Goal: Task Accomplishment & Management: Use online tool/utility

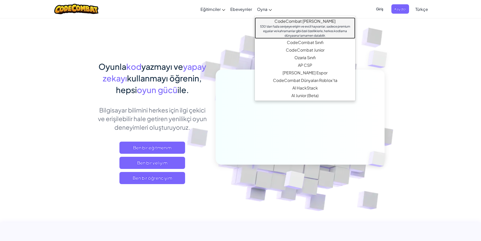
click at [258, 17] on link "CodeCombat [PERSON_NAME] 530'dan fazla seviyeye erişim ve evcil hayvanlar, sade…" at bounding box center [305, 27] width 100 height 21
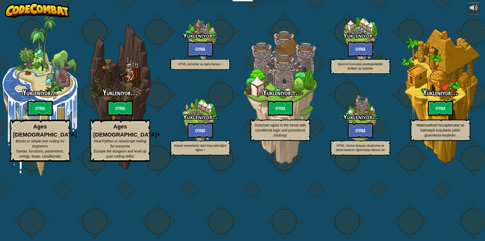
select select "tr"
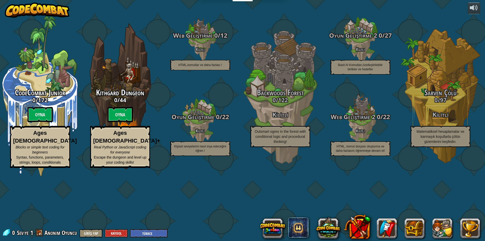
click at [36, 122] on btn "Oyna" at bounding box center [40, 114] width 25 height 15
select select "tr"
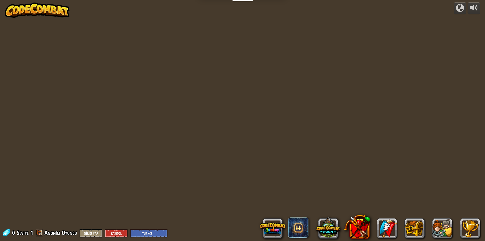
select select "tr"
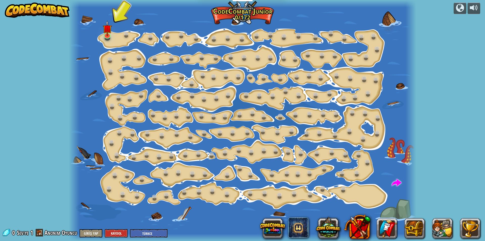
click at [99, 38] on div at bounding box center [242, 120] width 347 height 241
click at [104, 36] on link at bounding box center [107, 34] width 10 height 10
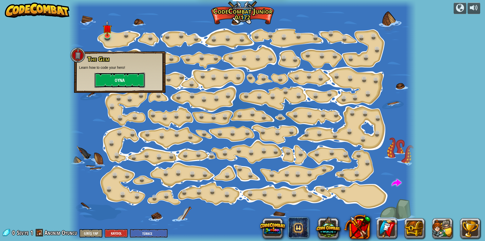
click at [133, 77] on button "Oyna" at bounding box center [119, 79] width 50 height 15
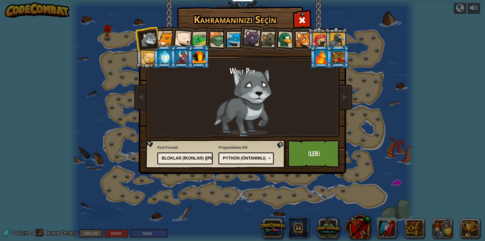
click at [203, 59] on div at bounding box center [198, 57] width 13 height 14
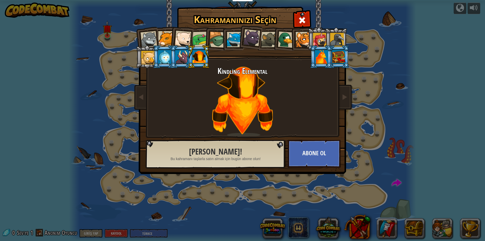
click at [326, 56] on div at bounding box center [321, 57] width 13 height 14
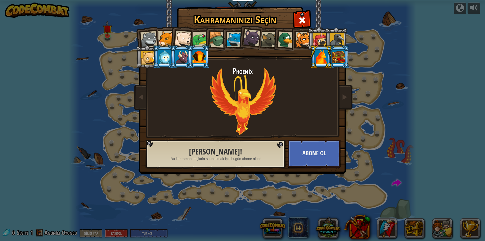
drag, startPoint x: 198, startPoint y: 57, endPoint x: 198, endPoint y: 66, distance: 9.1
click at [197, 57] on div at bounding box center [198, 57] width 13 height 14
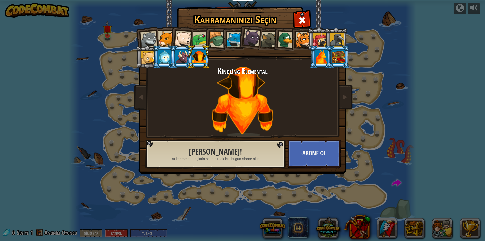
click at [197, 56] on div at bounding box center [198, 57] width 13 height 14
click at [349, 101] on img at bounding box center [243, 83] width 219 height 181
click at [343, 101] on link at bounding box center [344, 97] width 10 height 21
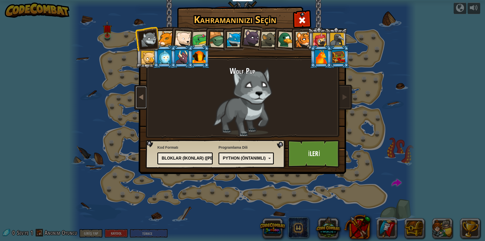
click at [139, 101] on link at bounding box center [141, 97] width 10 height 21
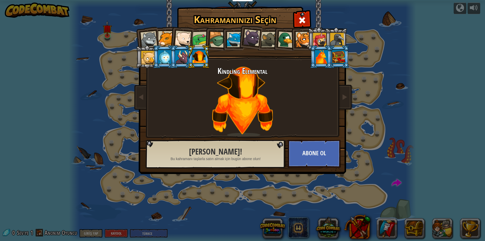
click at [190, 59] on li at bounding box center [198, 56] width 23 height 23
click at [195, 58] on div at bounding box center [198, 57] width 13 height 14
click at [184, 60] on div at bounding box center [181, 57] width 13 height 14
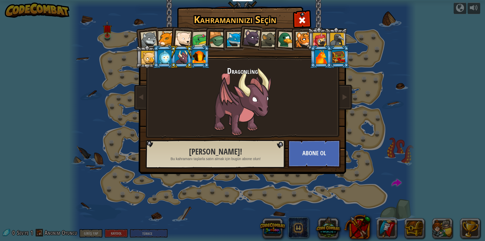
click at [197, 55] on div at bounding box center [198, 57] width 13 height 14
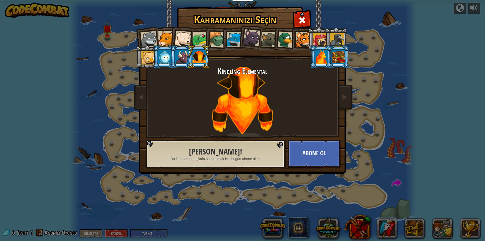
click at [197, 54] on div at bounding box center [198, 57] width 13 height 14
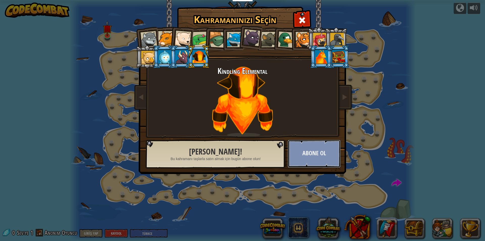
click at [322, 154] on button "Abone Ol" at bounding box center [314, 154] width 53 height 28
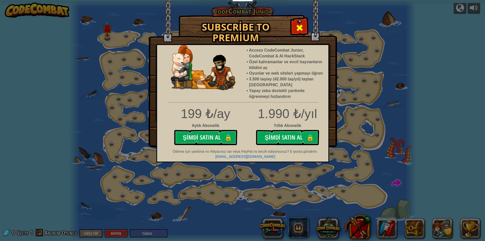
click at [300, 27] on span at bounding box center [299, 28] width 8 height 8
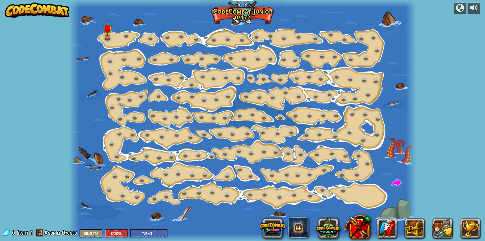
click at [100, 37] on div at bounding box center [242, 120] width 347 height 241
click at [104, 36] on link at bounding box center [107, 34] width 10 height 10
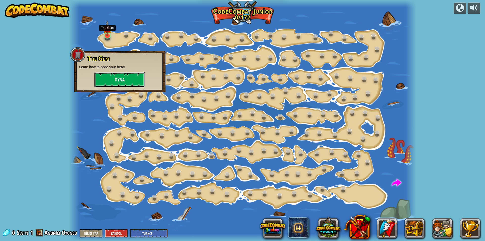
click at [128, 83] on button "Oyna" at bounding box center [119, 79] width 50 height 15
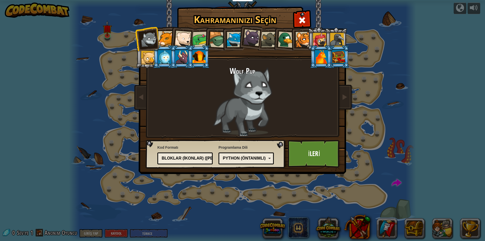
click at [187, 58] on div at bounding box center [181, 57] width 13 height 14
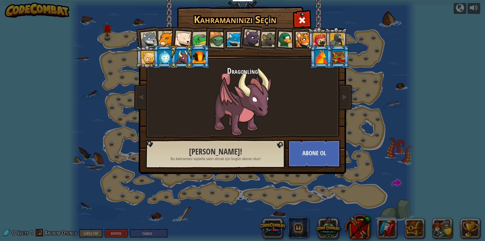
click at [163, 56] on div at bounding box center [164, 57] width 13 height 14
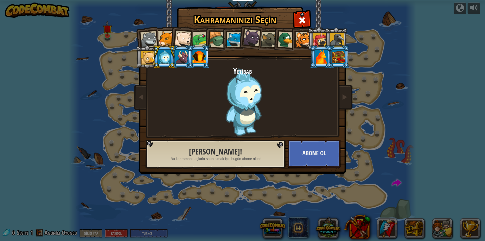
click at [148, 55] on div at bounding box center [148, 58] width 14 height 14
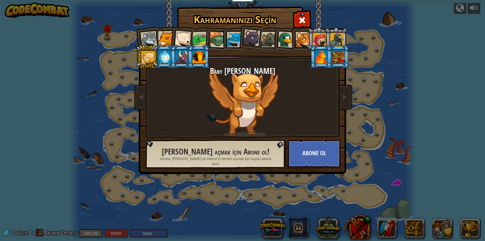
click at [148, 27] on div "Wolf Pup Cougar Polar Bear Cub Frog Turtle Blue Fox Panther Cub Brown Rat Duck …" at bounding box center [242, 80] width 189 height 110
drag, startPoint x: 150, startPoint y: 35, endPoint x: 154, endPoint y: 35, distance: 3.3
click at [150, 35] on div at bounding box center [148, 39] width 17 height 17
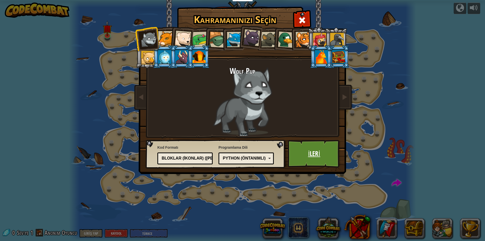
click at [301, 150] on link "İleri" at bounding box center [314, 154] width 53 height 28
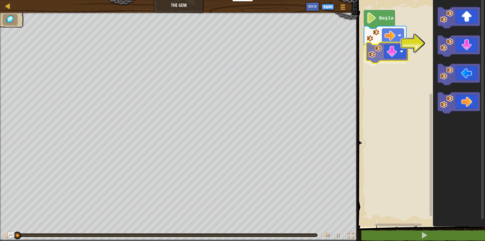
click at [403, 56] on div "Başla" at bounding box center [420, 111] width 129 height 229
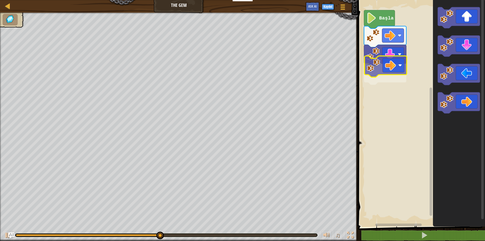
click at [392, 67] on div "Başla" at bounding box center [420, 111] width 129 height 229
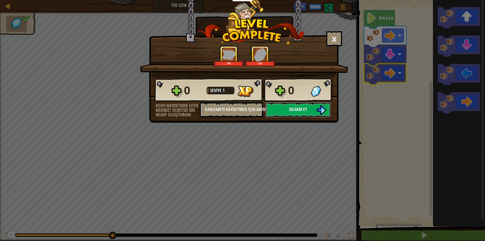
click at [307, 108] on span "Devam et" at bounding box center [298, 109] width 18 height 6
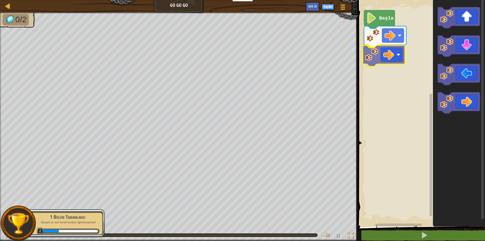
click at [389, 49] on div "Başla" at bounding box center [420, 111] width 129 height 229
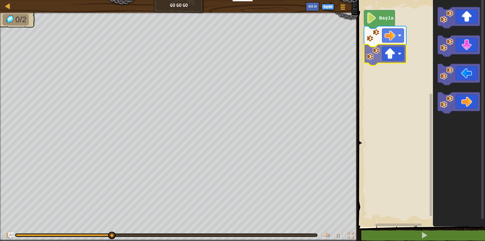
click at [389, 53] on div "Başla" at bounding box center [420, 111] width 129 height 229
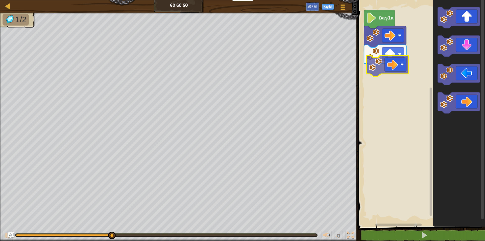
click at [385, 69] on div "Başla" at bounding box center [420, 111] width 129 height 229
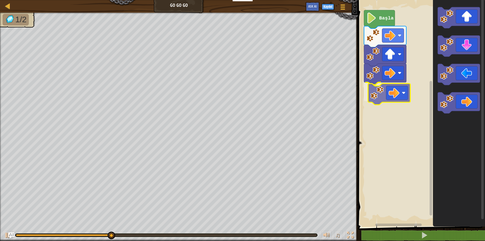
click at [383, 91] on div "Başla" at bounding box center [420, 111] width 129 height 229
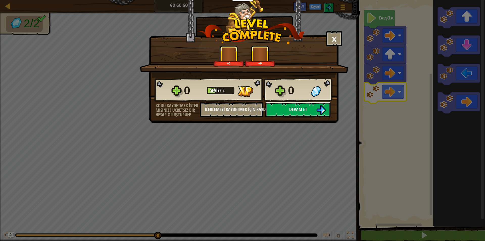
click at [316, 108] on img at bounding box center [321, 110] width 10 height 10
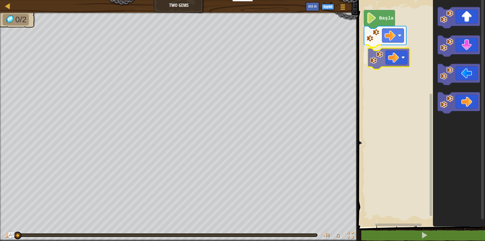
click at [375, 57] on div "Başla" at bounding box center [420, 111] width 129 height 229
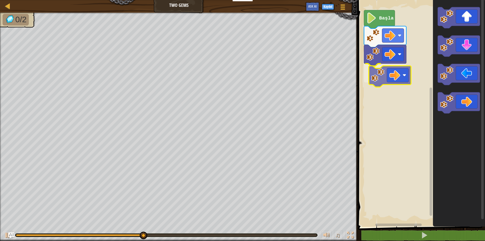
click at [383, 85] on div "Başla" at bounding box center [420, 111] width 129 height 229
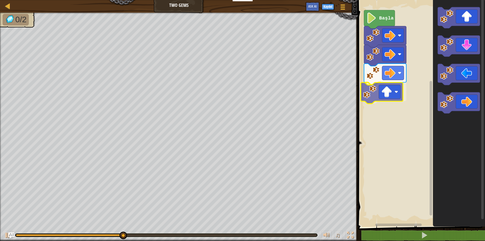
click at [389, 92] on div "Başla" at bounding box center [420, 111] width 129 height 229
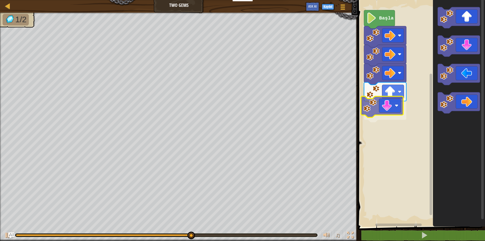
click at [389, 111] on div "Başla" at bounding box center [420, 111] width 129 height 229
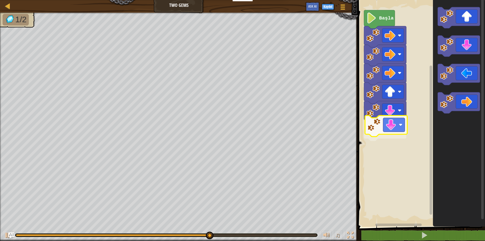
click at [393, 129] on div "Başla" at bounding box center [420, 111] width 129 height 229
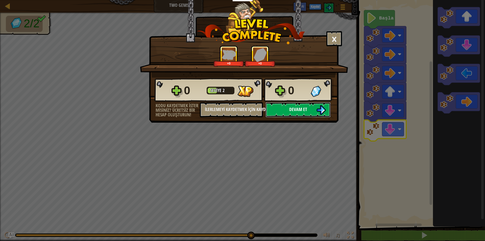
click at [303, 104] on button "Devam et" at bounding box center [297, 109] width 65 height 15
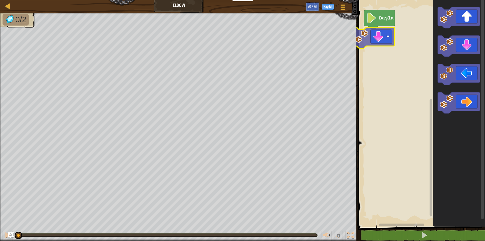
click at [379, 42] on div "Başla" at bounding box center [420, 111] width 129 height 229
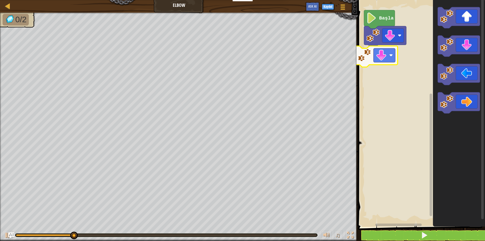
click at [372, 50] on div "Başla" at bounding box center [420, 111] width 129 height 229
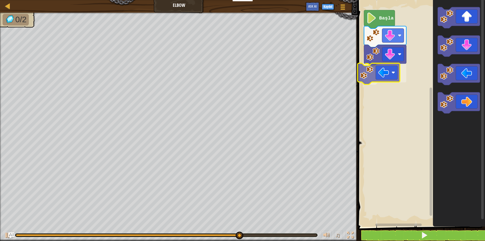
click at [384, 75] on div "Başla" at bounding box center [420, 111] width 129 height 229
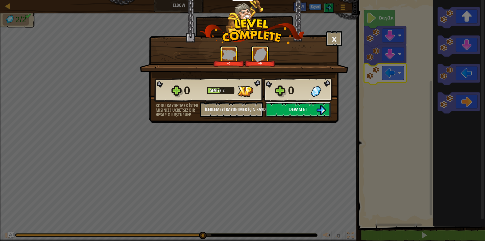
click at [292, 111] on span "Devam et" at bounding box center [298, 109] width 18 height 6
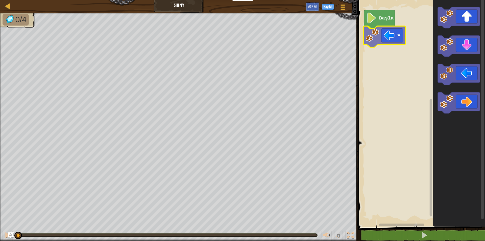
click at [379, 39] on div "Başla" at bounding box center [420, 111] width 129 height 229
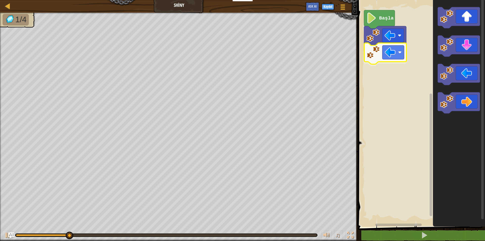
click at [374, 51] on div "Başla" at bounding box center [420, 111] width 129 height 229
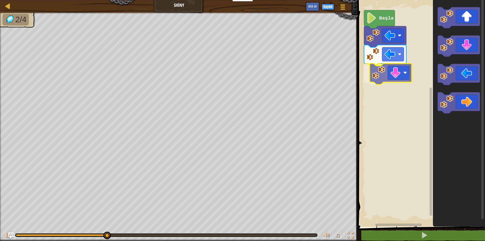
click at [370, 78] on div "Başla" at bounding box center [420, 111] width 129 height 229
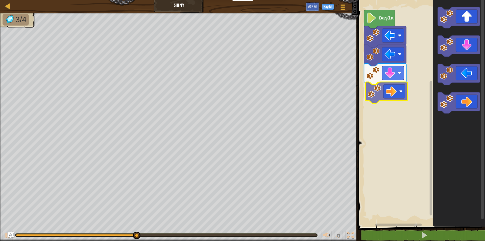
click at [369, 94] on div "Başla" at bounding box center [420, 111] width 129 height 229
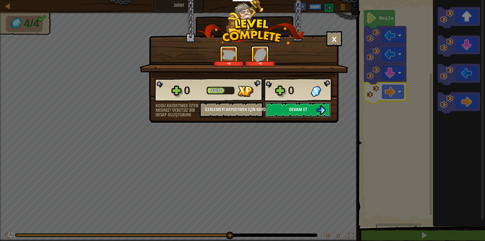
click at [288, 110] on button "Devam et" at bounding box center [297, 109] width 65 height 15
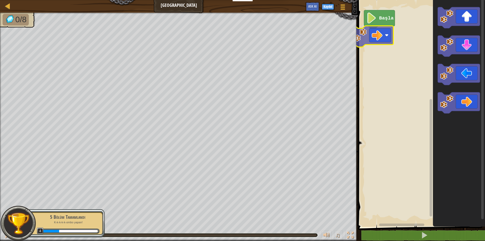
click at [376, 34] on div "Başla" at bounding box center [420, 111] width 129 height 229
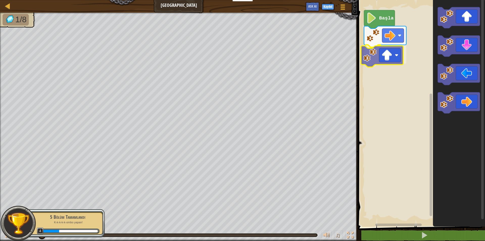
click at [376, 61] on div "Başla" at bounding box center [420, 111] width 129 height 229
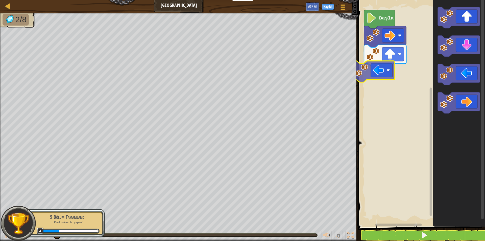
click at [404, 77] on div "Başla" at bounding box center [420, 111] width 129 height 229
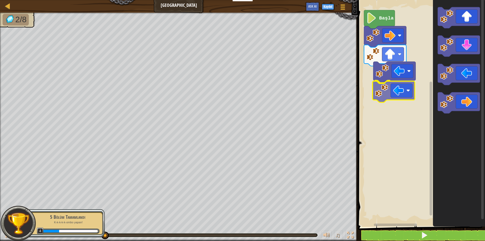
click at [397, 90] on div "Başla" at bounding box center [420, 111] width 129 height 229
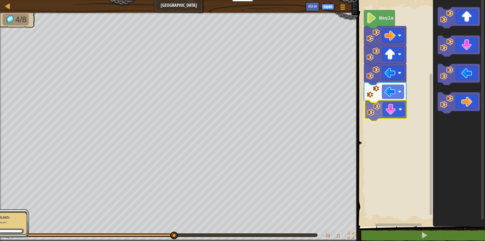
click at [388, 108] on div "Başla" at bounding box center [420, 111] width 129 height 229
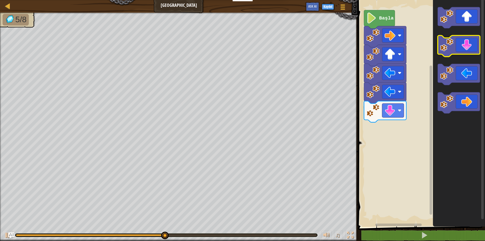
click at [456, 47] on icon "Blockly Çalışma Alanı" at bounding box center [458, 46] width 42 height 21
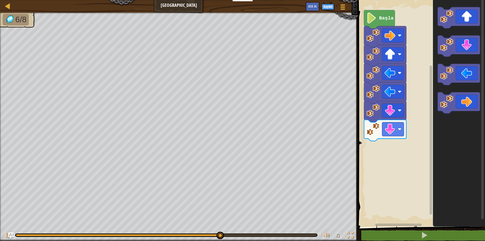
click at [387, 149] on div "Başla" at bounding box center [420, 111] width 129 height 229
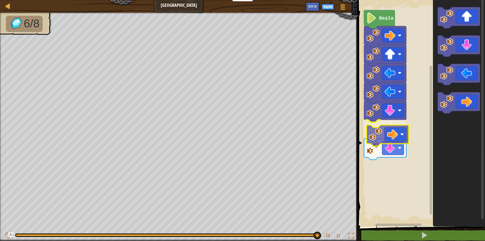
click at [383, 133] on div "Başla" at bounding box center [420, 111] width 129 height 229
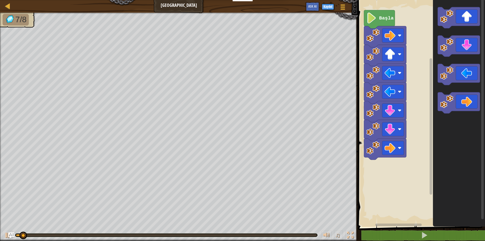
click at [444, 115] on icon "Blockly Çalışma Alanı" at bounding box center [459, 111] width 52 height 229
click at [453, 105] on g "Blockly Çalışma Alanı" at bounding box center [458, 102] width 42 height 21
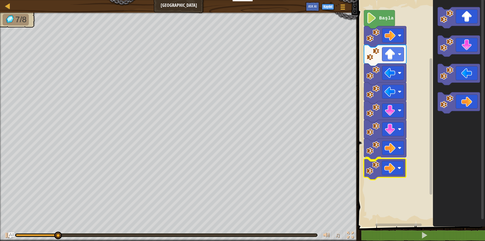
click at [382, 169] on div "Başla" at bounding box center [420, 111] width 129 height 229
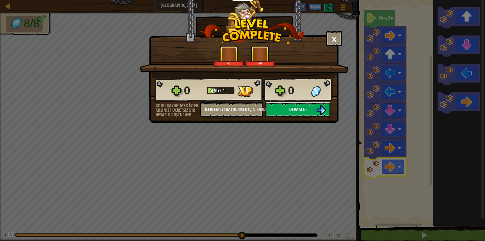
click at [310, 107] on button "Devam et" at bounding box center [297, 109] width 65 height 15
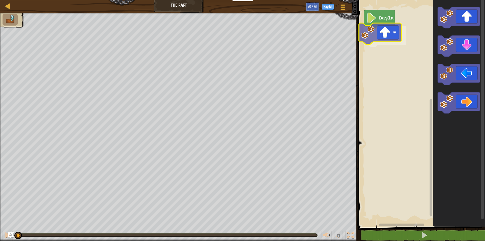
click at [393, 41] on div "Başla" at bounding box center [420, 111] width 129 height 229
click at [393, 39] on g "Blockly Çalışma Alanı" at bounding box center [388, 33] width 22 height 14
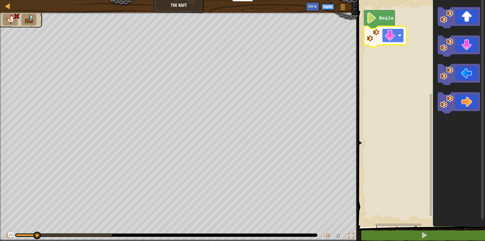
click at [395, 33] on rect "Blockly Çalışma Alanı" at bounding box center [393, 36] width 22 height 14
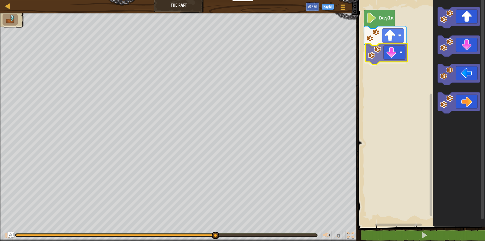
click at [395, 56] on div "Başla" at bounding box center [420, 111] width 129 height 229
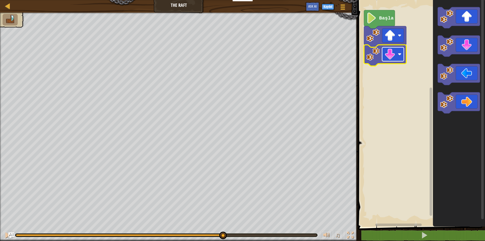
click at [402, 54] on rect "Blockly Çalışma Alanı" at bounding box center [393, 54] width 22 height 14
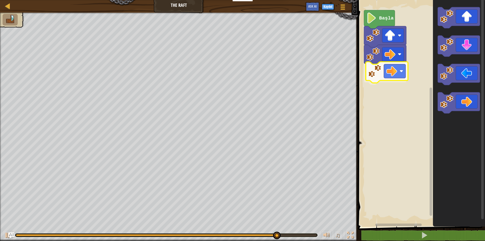
click at [384, 74] on div "Başla" at bounding box center [420, 111] width 129 height 229
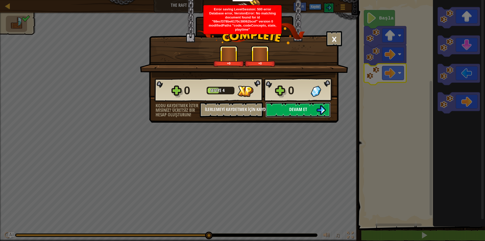
click at [310, 115] on button "Devam et" at bounding box center [297, 109] width 65 height 15
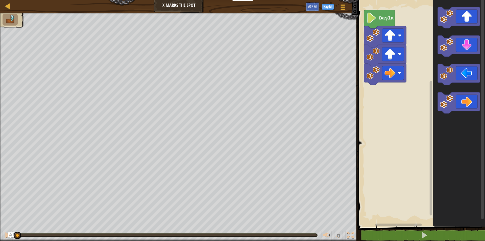
click at [379, 18] on text "Başla" at bounding box center [386, 18] width 14 height 6
click at [452, 99] on div "Başla" at bounding box center [420, 111] width 129 height 229
click at [388, 91] on div "Başla" at bounding box center [420, 111] width 129 height 229
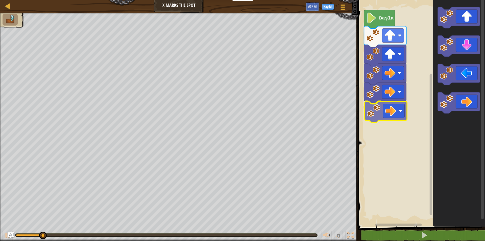
click at [394, 113] on div "Başla" at bounding box center [420, 111] width 129 height 229
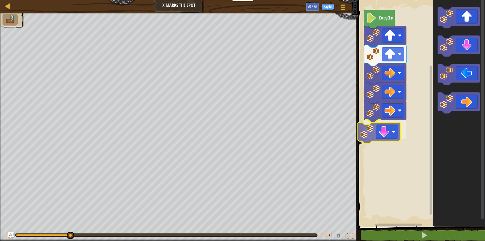
click at [379, 130] on div "Başla" at bounding box center [420, 111] width 129 height 229
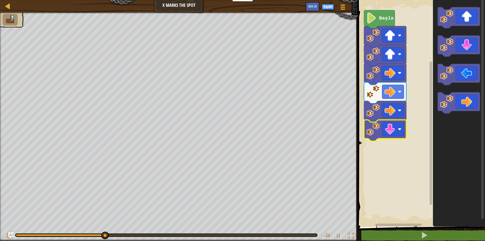
click at [385, 17] on text "Başla" at bounding box center [386, 18] width 14 height 6
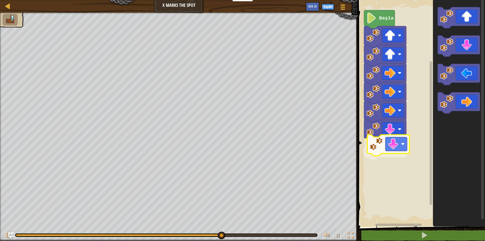
click at [394, 152] on div "Başla" at bounding box center [420, 111] width 129 height 229
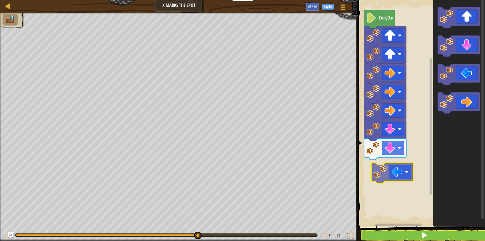
click at [389, 167] on div "Başla" at bounding box center [420, 111] width 129 height 229
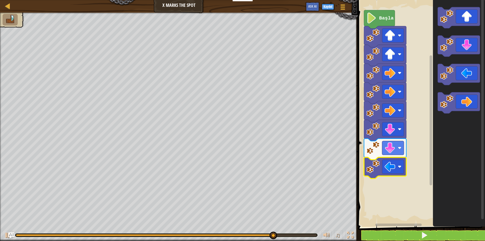
click at [460, 161] on icon "Blockly Çalışma Alanı" at bounding box center [459, 111] width 52 height 229
click at [384, 22] on icon "Blockly Çalışma Alanı" at bounding box center [379, 19] width 31 height 18
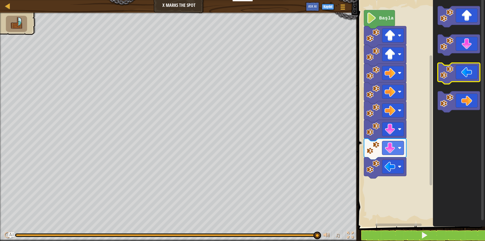
click at [463, 73] on icon "Blockly Çalışma Alanı" at bounding box center [458, 73] width 42 height 21
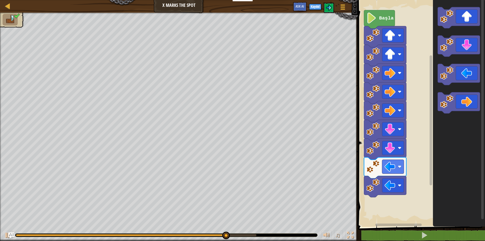
click at [438, 190] on icon "Blockly Çalışma Alanı" at bounding box center [459, 111] width 52 height 229
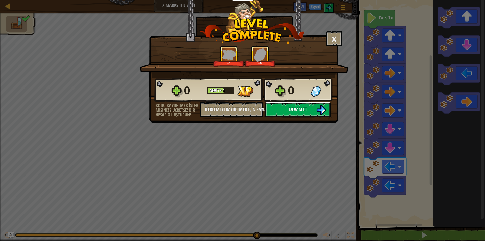
click at [316, 107] on button "Devam et" at bounding box center [297, 109] width 65 height 15
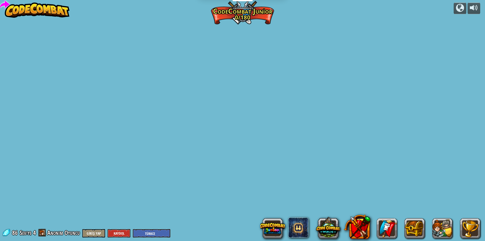
select select "tr"
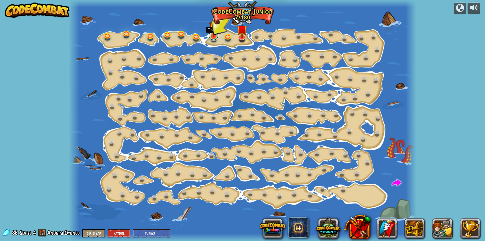
click at [214, 37] on link at bounding box center [213, 36] width 10 height 10
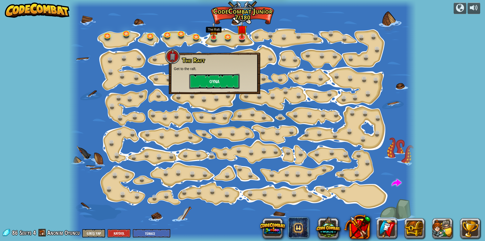
click at [224, 82] on button "Oyna" at bounding box center [214, 81] width 50 height 15
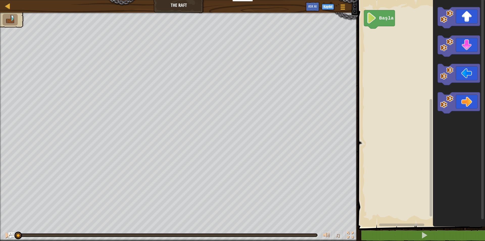
click at [8, 20] on img at bounding box center [10, 19] width 11 height 9
click at [10, 7] on div at bounding box center [8, 6] width 6 height 6
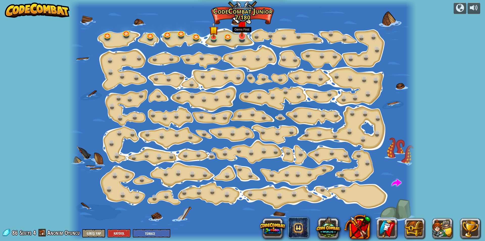
select select "tr"
click at [244, 37] on link at bounding box center [241, 35] width 10 height 10
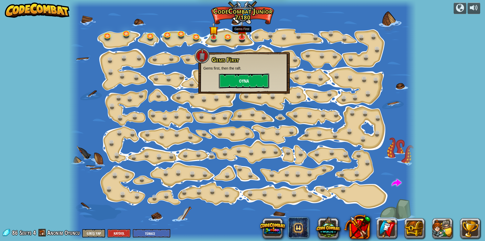
click at [238, 80] on button "Oyna" at bounding box center [244, 80] width 50 height 15
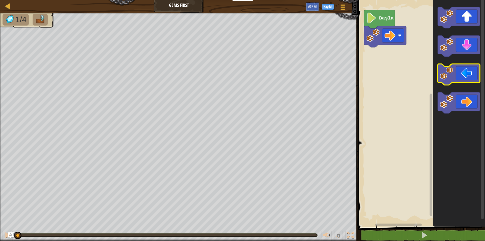
click at [464, 79] on icon "Blockly Çalışma Alanı" at bounding box center [458, 74] width 42 height 21
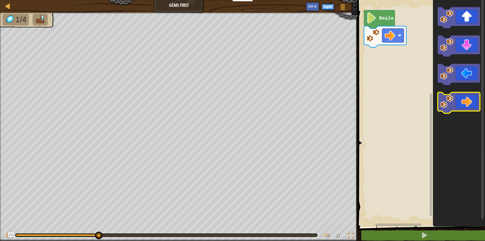
click at [476, 107] on icon "Blockly Çalışma Alanı" at bounding box center [458, 102] width 42 height 21
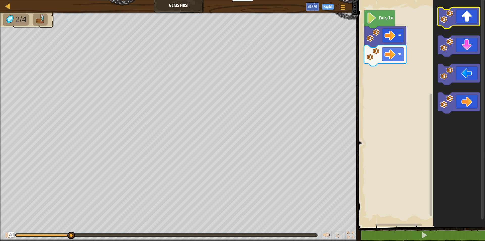
click at [448, 20] on image "Blockly Çalışma Alanı" at bounding box center [446, 16] width 13 height 13
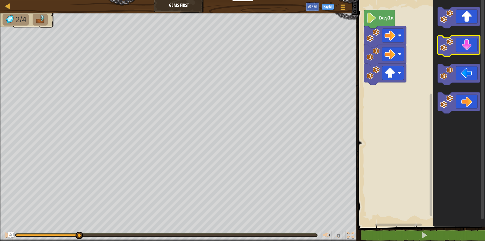
click at [461, 41] on icon "Blockly Çalışma Alanı" at bounding box center [458, 46] width 42 height 21
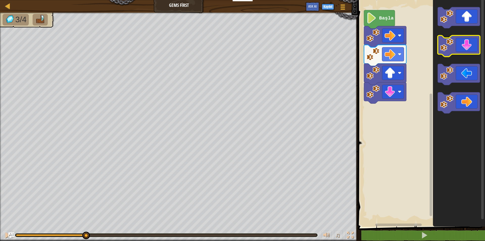
click at [461, 41] on icon "Blockly Çalışma Alanı" at bounding box center [458, 46] width 42 height 21
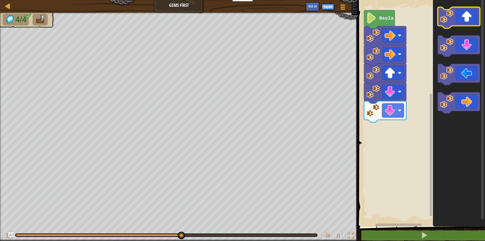
click at [466, 21] on icon "Blockly Çalışma Alanı" at bounding box center [458, 17] width 42 height 21
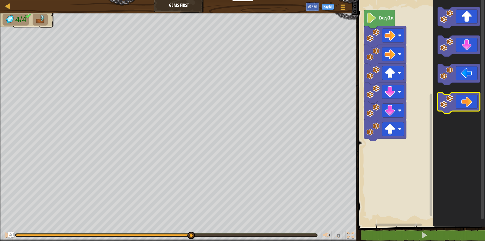
click at [469, 99] on icon "Blockly Çalışma Alanı" at bounding box center [458, 102] width 42 height 21
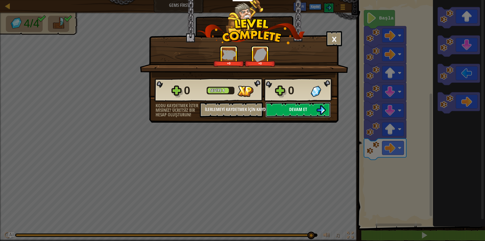
click at [304, 108] on span "Devam et" at bounding box center [298, 109] width 18 height 6
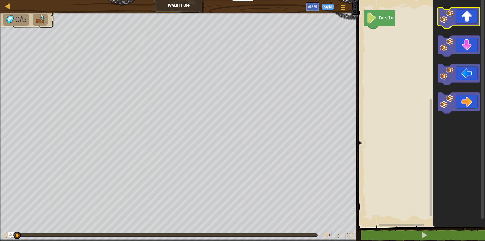
click at [473, 17] on icon "Blockly Çalışma Alanı" at bounding box center [458, 17] width 42 height 21
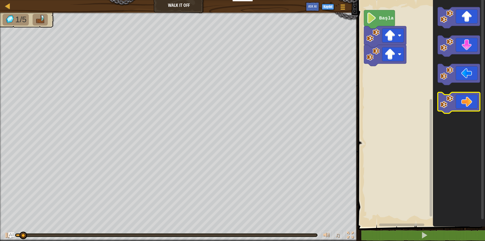
click at [474, 100] on icon "Blockly Çalışma Alanı" at bounding box center [458, 102] width 42 height 21
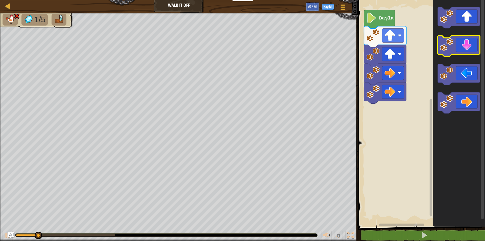
click at [464, 49] on icon "Blockly Çalışma Alanı" at bounding box center [458, 46] width 42 height 21
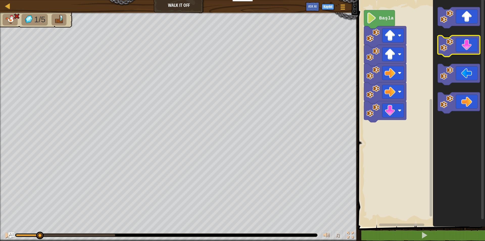
click at [464, 49] on icon "Blockly Çalışma Alanı" at bounding box center [458, 46] width 42 height 21
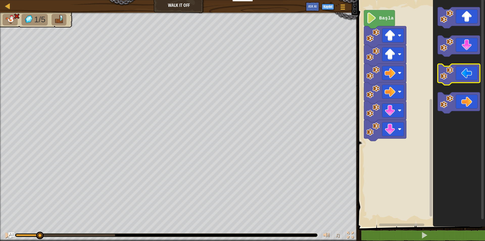
click at [464, 75] on icon "Blockly Çalışma Alanı" at bounding box center [458, 74] width 42 height 21
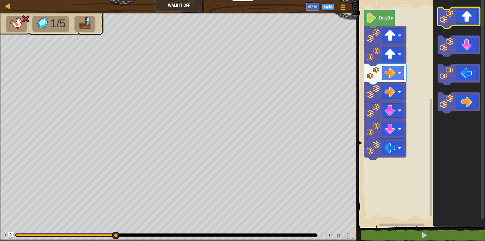
click at [478, 22] on icon "Blockly Çalışma Alanı" at bounding box center [458, 17] width 42 height 21
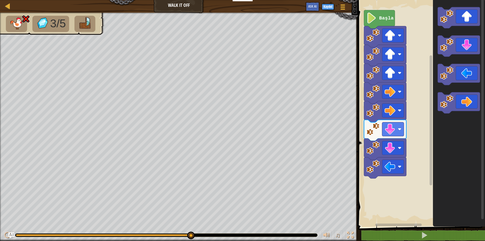
click at [481, 17] on icon "Blockly Çalışma Alanı" at bounding box center [459, 111] width 52 height 229
click at [472, 18] on icon "Blockly Çalışma Alanı" at bounding box center [458, 17] width 42 height 21
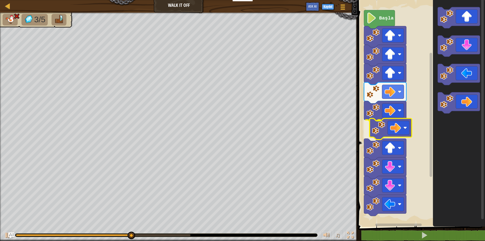
click at [396, 131] on div "Başla" at bounding box center [420, 111] width 129 height 229
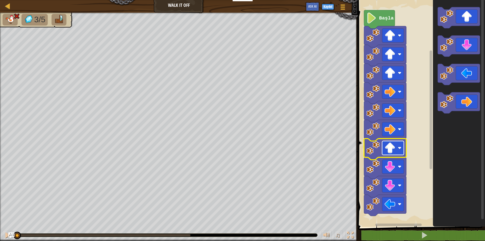
click at [400, 148] on image "Blockly Çalışma Alanı" at bounding box center [399, 148] width 4 height 4
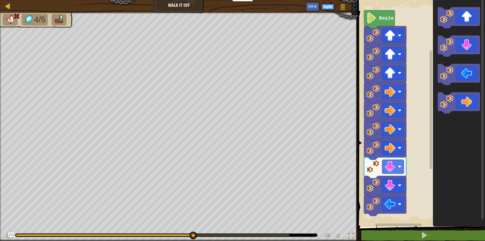
click at [396, 214] on div "Başla" at bounding box center [420, 111] width 129 height 229
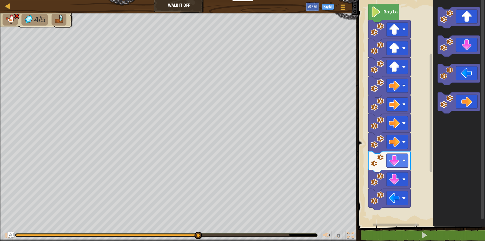
click at [401, 207] on rect "Blockly Çalışma Alanı" at bounding box center [420, 111] width 129 height 229
click at [402, 199] on image "Blockly Çalışma Alanı" at bounding box center [404, 198] width 4 height 4
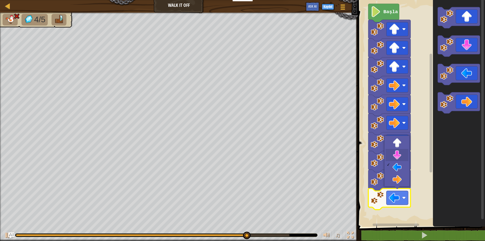
drag, startPoint x: 402, startPoint y: 158, endPoint x: 404, endPoint y: 153, distance: 5.0
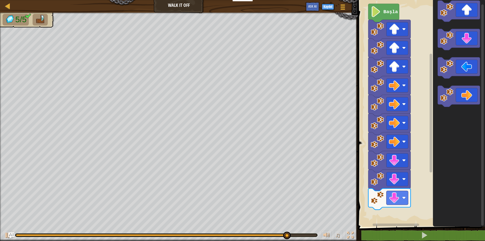
click at [442, 72] on g "Blockly Çalışma Alanı" at bounding box center [458, 67] width 42 height 21
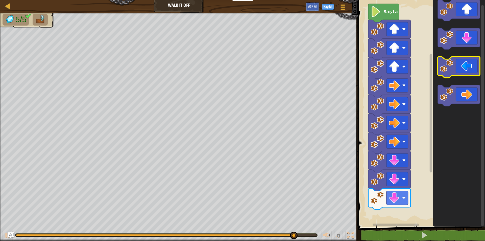
click at [454, 65] on icon "Blockly Çalışma Alanı" at bounding box center [458, 67] width 42 height 21
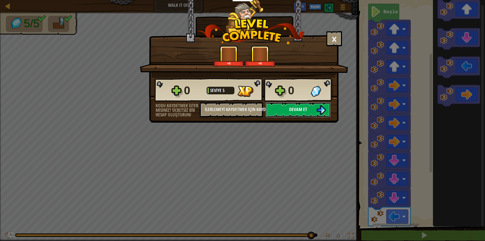
click at [304, 105] on button "Devam et" at bounding box center [297, 109] width 65 height 15
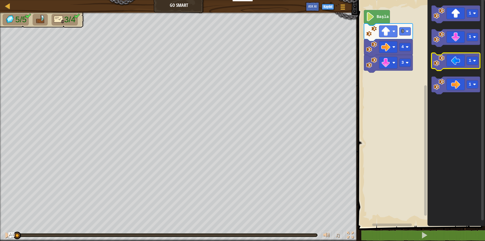
click at [461, 66] on icon "Blockly Çalışma Alanı" at bounding box center [455, 62] width 49 height 18
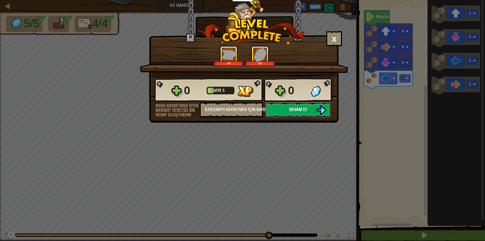
click at [278, 107] on button "Devam et" at bounding box center [297, 109] width 65 height 15
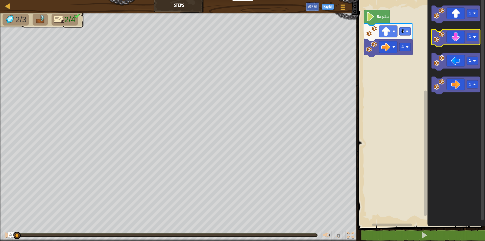
click at [454, 41] on icon "Blockly Çalışma Alanı" at bounding box center [455, 38] width 49 height 18
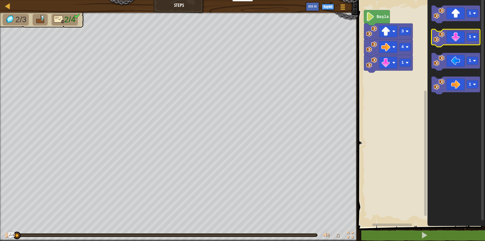
click at [454, 41] on icon "Blockly Çalışma Alanı" at bounding box center [455, 38] width 49 height 18
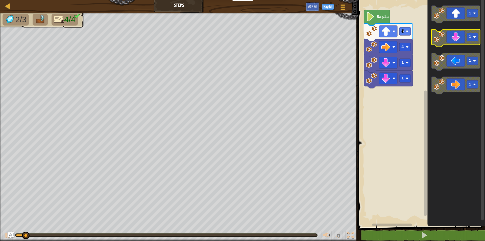
click at [454, 41] on icon "Blockly Çalışma Alanı" at bounding box center [455, 38] width 49 height 18
click at [455, 40] on icon "Blockly Çalışma Alanı" at bounding box center [455, 38] width 49 height 18
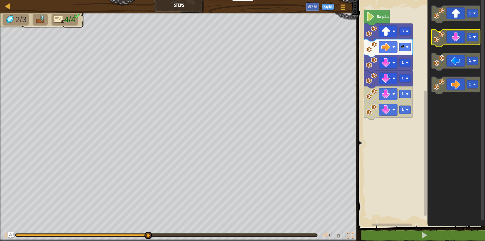
click at [455, 39] on icon "Blockly Çalışma Alanı" at bounding box center [455, 38] width 49 height 18
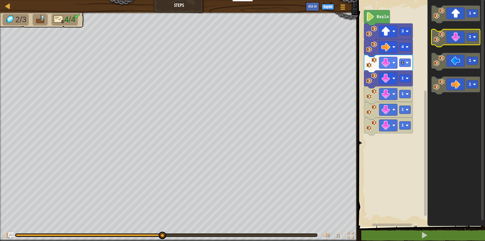
click at [455, 39] on icon "Blockly Çalışma Alanı" at bounding box center [455, 38] width 49 height 18
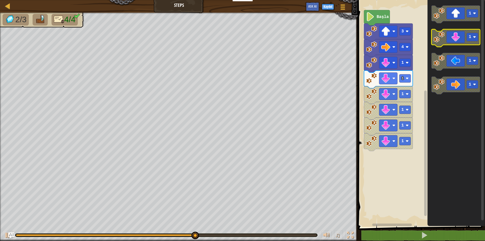
click at [455, 39] on icon "Blockly Çalışma Alanı" at bounding box center [455, 38] width 49 height 18
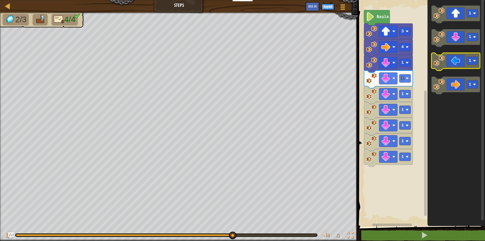
click at [454, 60] on icon "Blockly Çalışma Alanı" at bounding box center [455, 62] width 49 height 18
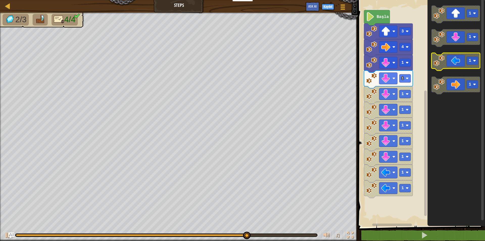
click at [454, 60] on icon "Blockly Çalışma Alanı" at bounding box center [455, 62] width 49 height 18
click at [454, 59] on icon "Blockly Çalışma Alanı" at bounding box center [455, 62] width 49 height 18
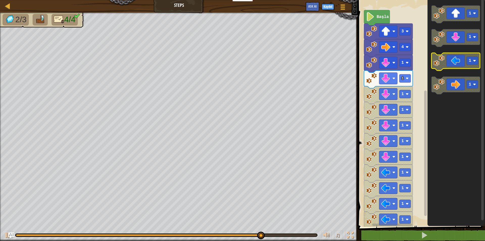
click at [453, 60] on icon "Blockly Çalışma Alanı" at bounding box center [455, 62] width 49 height 18
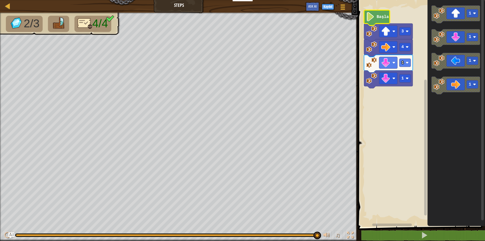
click at [381, 17] on text "Başla" at bounding box center [382, 17] width 12 height 5
click at [379, 21] on icon "Blockly Çalışma Alanı" at bounding box center [377, 17] width 26 height 15
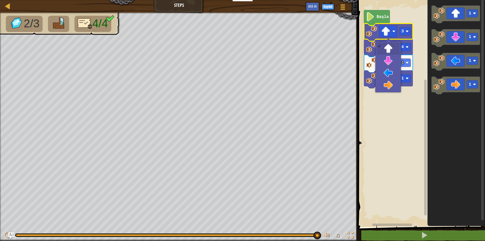
click at [387, 34] on image "Blockly Çalışma Alanı" at bounding box center [385, 31] width 9 height 9
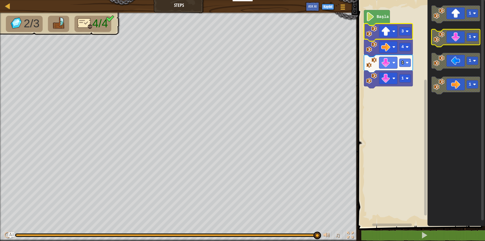
click at [451, 44] on icon "Blockly Çalışma Alanı" at bounding box center [455, 38] width 49 height 18
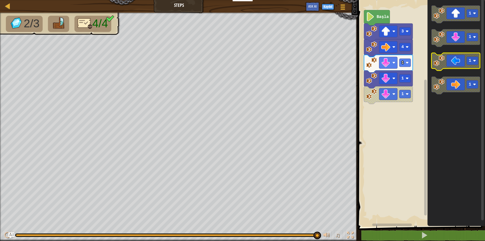
click at [450, 60] on icon "Blockly Çalışma Alanı" at bounding box center [455, 62] width 49 height 18
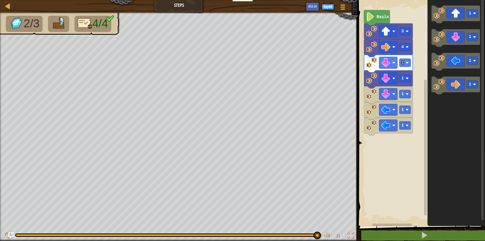
click at [385, 20] on icon "Blockly Çalışma Alanı" at bounding box center [377, 17] width 26 height 15
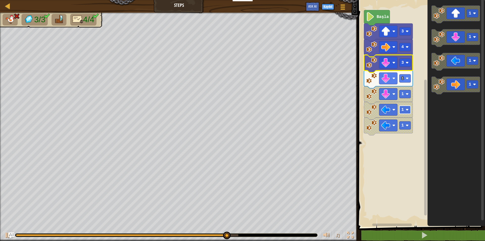
click at [406, 110] on image "Blockly Çalışma Alanı" at bounding box center [406, 109] width 3 height 3
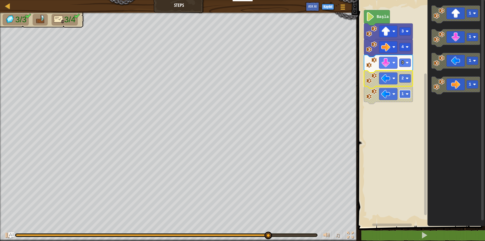
click at [403, 93] on g "1" at bounding box center [404, 94] width 11 height 8
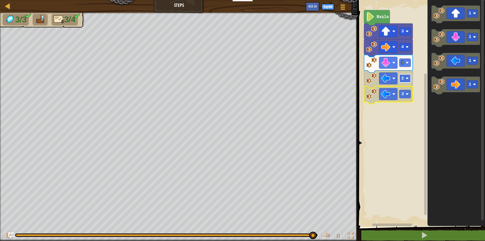
click at [404, 80] on rect "Blockly Çalışma Alanı" at bounding box center [404, 78] width 11 height 8
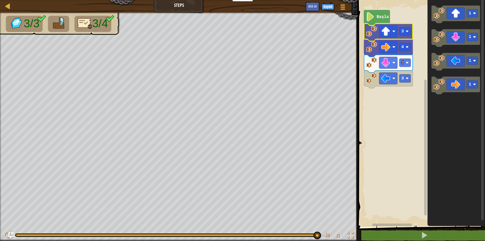
click at [377, 25] on icon "Blockly Çalışma Alanı" at bounding box center [388, 32] width 49 height 18
click at [379, 18] on text "Başla" at bounding box center [382, 17] width 12 height 5
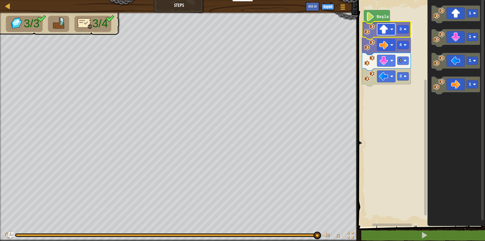
click at [379, 29] on rect "Blockly Çalışma Alanı" at bounding box center [386, 29] width 18 height 12
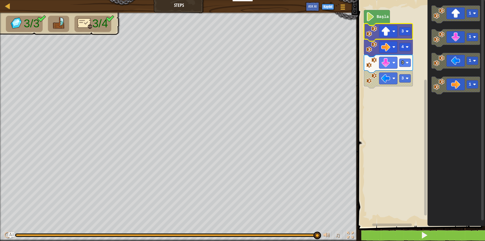
click at [420, 229] on div "Harita Steps Oyun Menüsü Kaydol Ask AI 1 הההההההההההההההההההההההההההההההההההההה…" at bounding box center [242, 120] width 485 height 241
click at [393, 236] on button at bounding box center [424, 235] width 129 height 12
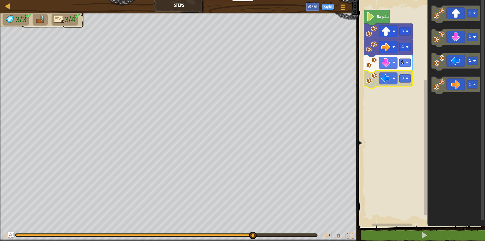
click at [375, 84] on image "Blockly Çalışma Alanı" at bounding box center [371, 78] width 11 height 11
click at [370, 107] on rect "Blockly Çalışma Alanı" at bounding box center [420, 111] width 129 height 229
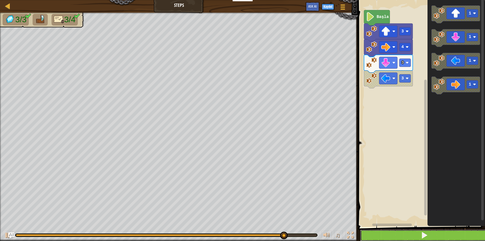
click at [398, 237] on button at bounding box center [424, 235] width 129 height 12
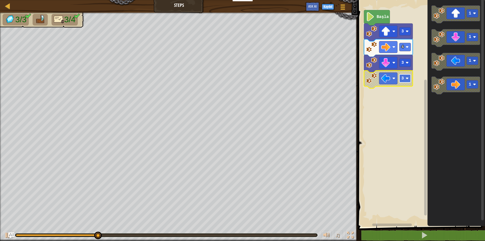
click at [408, 78] on image "Blockly Çalışma Alanı" at bounding box center [406, 78] width 3 height 3
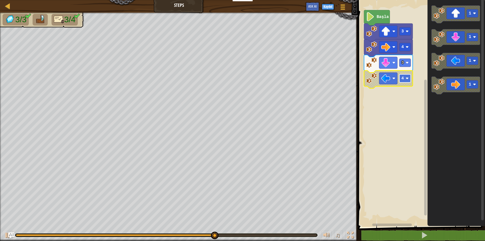
click at [408, 77] on rect "Blockly Çalışma Alanı" at bounding box center [404, 78] width 11 height 8
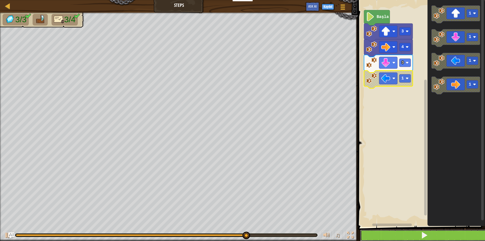
click at [378, 236] on button at bounding box center [424, 235] width 129 height 12
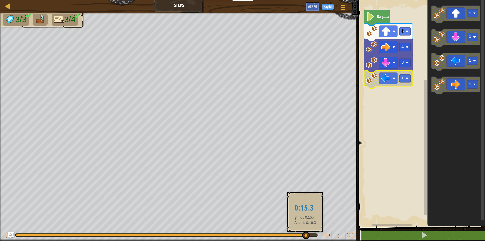
drag, startPoint x: 274, startPoint y: 234, endPoint x: 309, endPoint y: 233, distance: 34.8
click at [308, 234] on div at bounding box center [306, 235] width 8 height 8
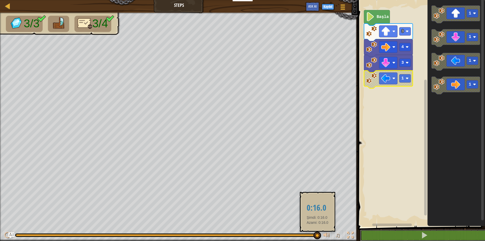
drag, startPoint x: 310, startPoint y: 234, endPoint x: 317, endPoint y: 235, distance: 7.6
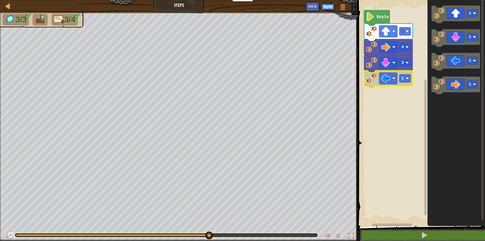
click at [208, 216] on div "3/3 3/4 ♫ Wolf Pup" at bounding box center [242, 127] width 485 height 228
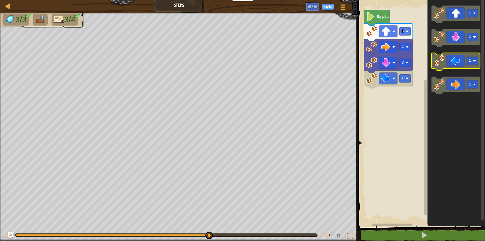
click at [462, 65] on icon "Blockly Çalışma Alanı" at bounding box center [455, 62] width 49 height 18
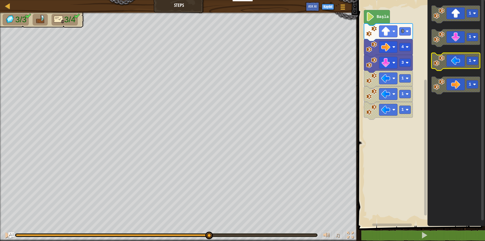
click at [462, 65] on icon "Blockly Çalışma Alanı" at bounding box center [455, 62] width 49 height 18
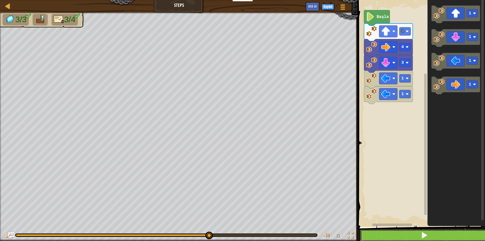
click at [440, 233] on button at bounding box center [424, 235] width 129 height 12
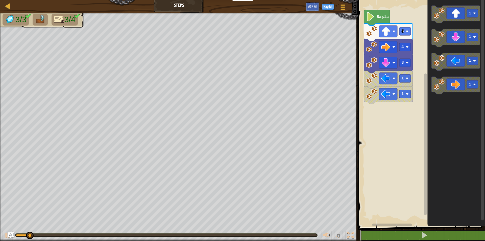
click at [182, 234] on div at bounding box center [166, 235] width 301 height 2
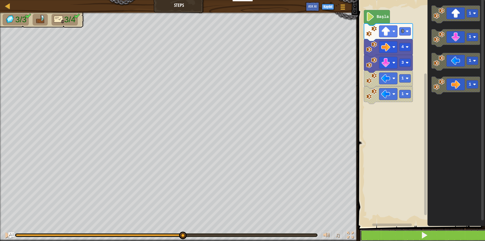
click at [427, 233] on span at bounding box center [424, 234] width 7 height 7
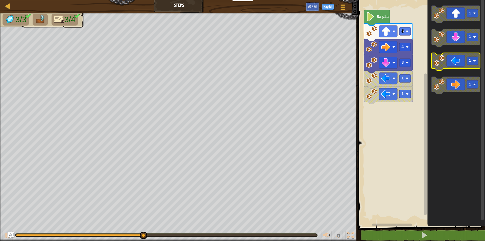
click at [445, 65] on icon "Blockly Çalışma Alanı" at bounding box center [455, 62] width 49 height 18
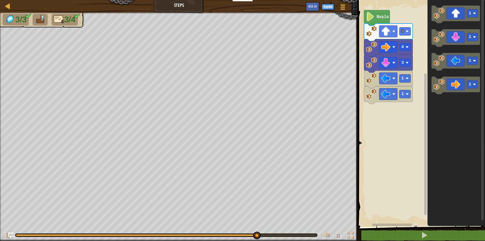
click at [385, 19] on text "Başla" at bounding box center [382, 17] width 12 height 5
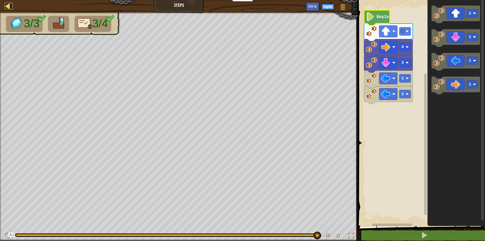
click at [10, 7] on div at bounding box center [8, 6] width 6 height 6
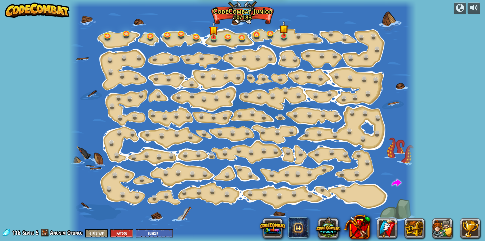
select select "tr"
click at [295, 34] on link at bounding box center [299, 35] width 10 height 10
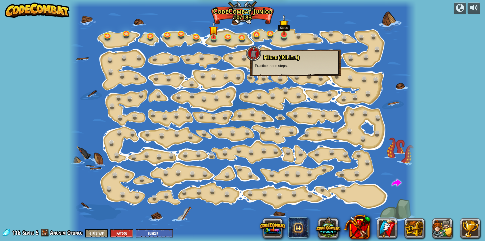
click at [284, 34] on img at bounding box center [283, 24] width 9 height 21
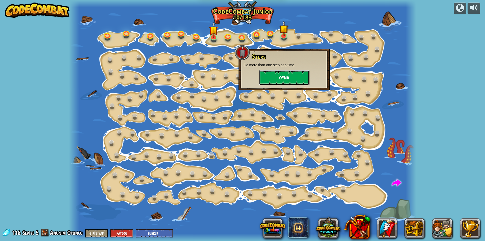
click at [281, 77] on button "Oyna" at bounding box center [284, 77] width 50 height 15
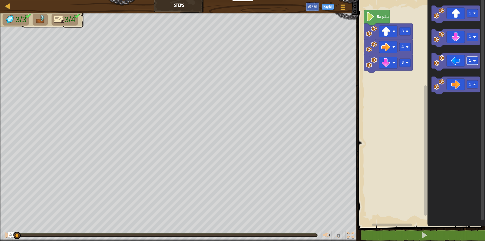
click at [441, 77] on div "Harita Steps Oyun Menüsü Kaydol Ask AI 1 הההההההההההההההההההההההההההההההההההההה…" at bounding box center [242, 120] width 485 height 241
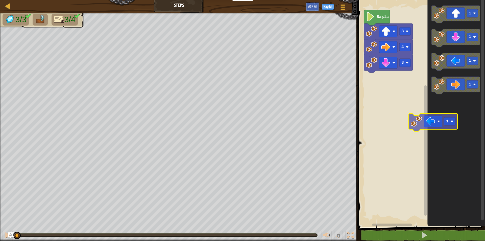
click at [464, 133] on icon "1 1 1 1" at bounding box center [456, 111] width 58 height 229
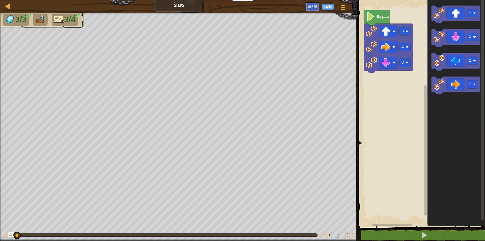
click at [464, 133] on icon "Blockly Çalışma Alanı" at bounding box center [456, 111] width 58 height 229
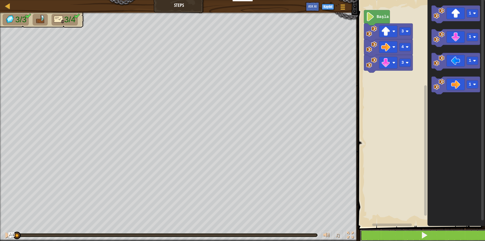
click at [435, 233] on button at bounding box center [424, 235] width 129 height 12
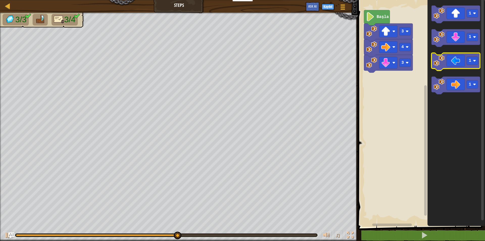
click at [452, 63] on icon "Blockly Çalışma Alanı" at bounding box center [455, 62] width 49 height 18
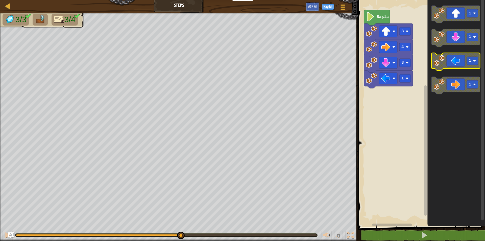
click at [452, 63] on icon "Blockly Çalışma Alanı" at bounding box center [455, 62] width 49 height 18
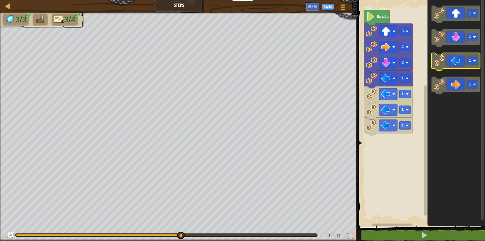
click at [452, 63] on icon "Blockly Çalışma Alanı" at bounding box center [455, 62] width 49 height 18
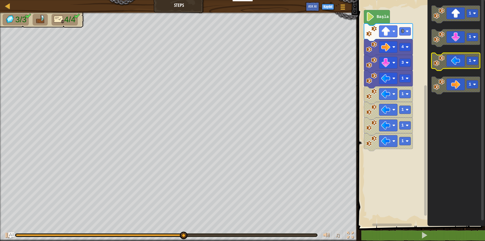
click at [452, 63] on icon "Blockly Çalışma Alanı" at bounding box center [455, 62] width 49 height 18
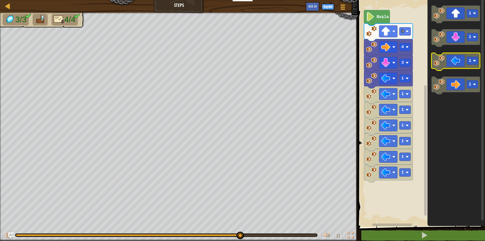
click at [452, 63] on icon "Blockly Çalışma Alanı" at bounding box center [455, 62] width 49 height 18
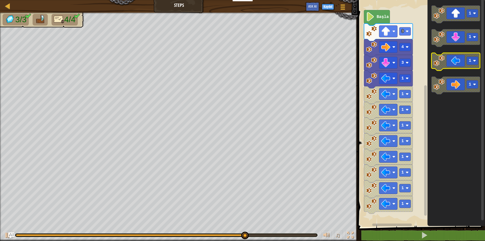
click at [452, 63] on icon "Blockly Çalışma Alanı" at bounding box center [455, 62] width 49 height 18
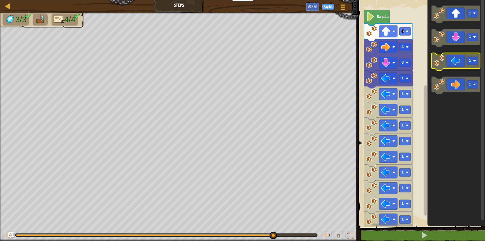
click at [452, 63] on icon "Blockly Çalışma Alanı" at bounding box center [455, 62] width 49 height 18
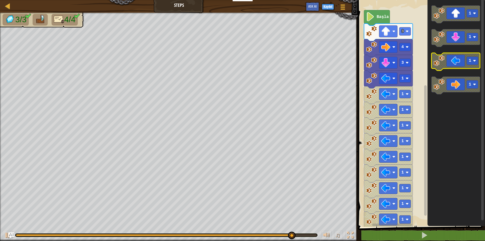
click at [452, 63] on icon "Blockly Çalışma Alanı" at bounding box center [455, 62] width 49 height 18
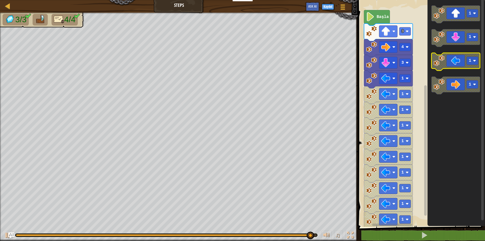
click at [452, 63] on icon "Blockly Çalışma Alanı" at bounding box center [455, 62] width 49 height 18
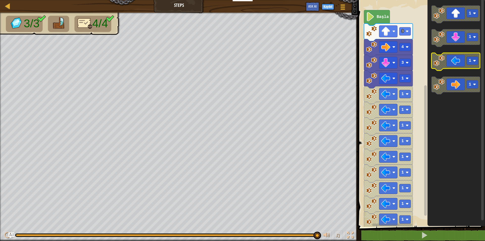
click at [452, 63] on icon "Blockly Çalışma Alanı" at bounding box center [455, 62] width 49 height 18
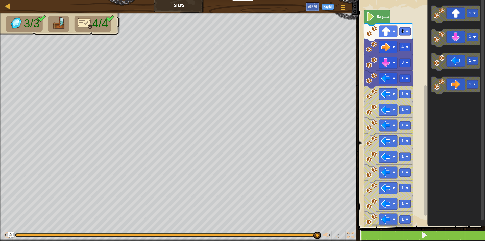
drag, startPoint x: 442, startPoint y: 230, endPoint x: 443, endPoint y: 234, distance: 3.9
click at [442, 232] on button at bounding box center [424, 235] width 129 height 12
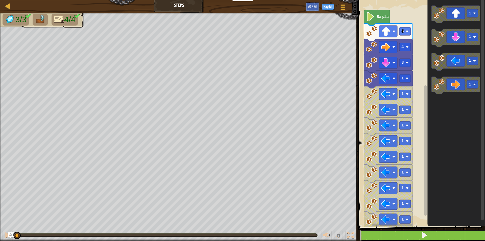
click at [443, 234] on button at bounding box center [424, 235] width 129 height 12
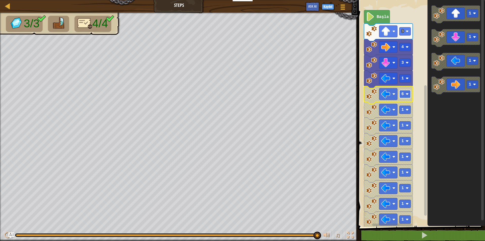
click at [407, 97] on rect "Blockly Çalışma Alanı" at bounding box center [404, 94] width 11 height 8
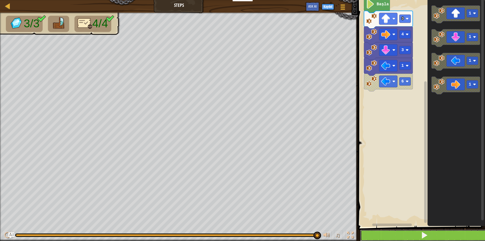
click at [395, 236] on button at bounding box center [424, 235] width 129 height 12
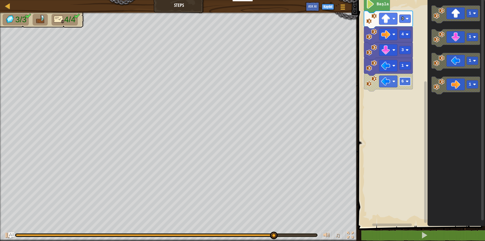
click at [410, 83] on rect "Blockly Çalışma Alanı" at bounding box center [404, 81] width 11 height 8
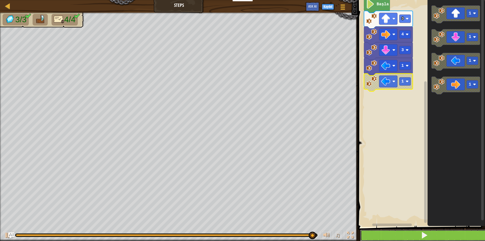
click at [455, 233] on button at bounding box center [424, 235] width 129 height 12
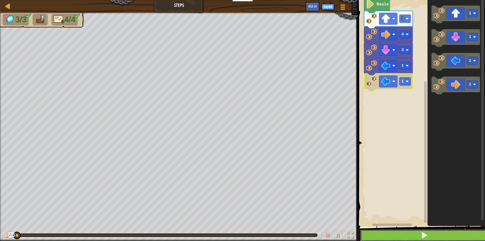
click at [455, 233] on button at bounding box center [424, 235] width 129 height 12
click at [432, 230] on button at bounding box center [424, 235] width 129 height 12
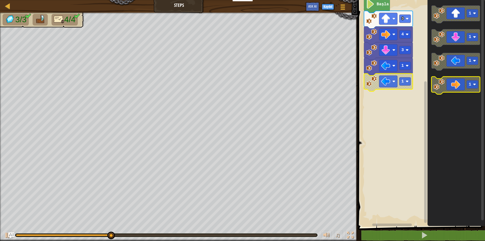
click at [456, 88] on icon "Blockly Çalışma Alanı" at bounding box center [455, 86] width 49 height 18
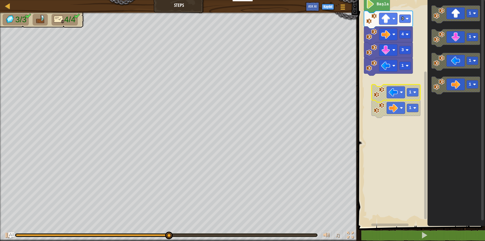
click at [367, 82] on rect "Blockly Çalışma Alanı" at bounding box center [420, 111] width 129 height 229
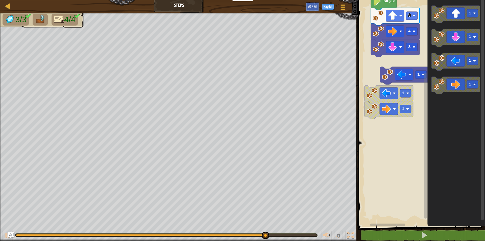
click at [382, 58] on rect "Blockly Çalışma Alanı" at bounding box center [420, 111] width 129 height 229
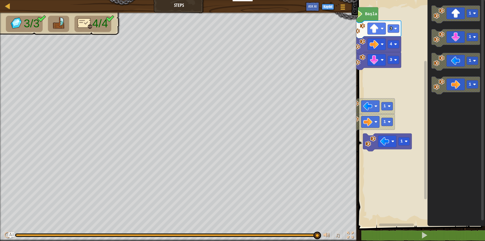
click at [362, 87] on rect "Blockly Çalışma Alanı" at bounding box center [420, 111] width 129 height 229
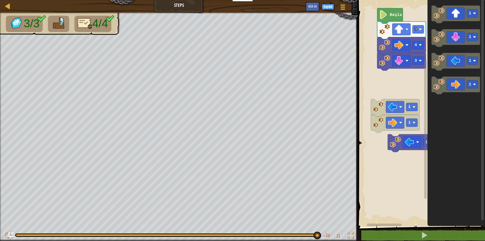
click at [401, 79] on rect "Blockly Çalışma Alanı" at bounding box center [420, 111] width 129 height 229
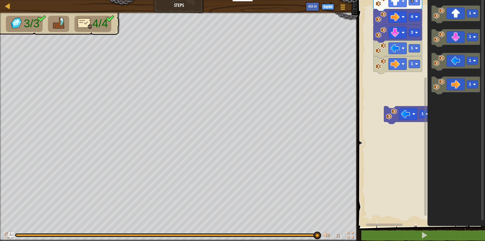
click at [384, 103] on rect "Blockly Çalışma Alanı" at bounding box center [420, 111] width 129 height 229
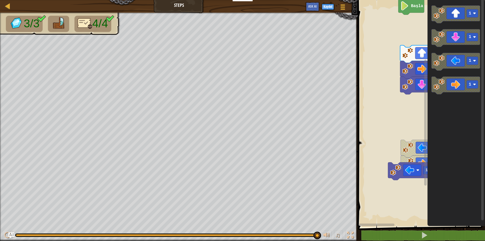
click at [372, 124] on rect "Blockly Çalışma Alanı" at bounding box center [420, 111] width 129 height 229
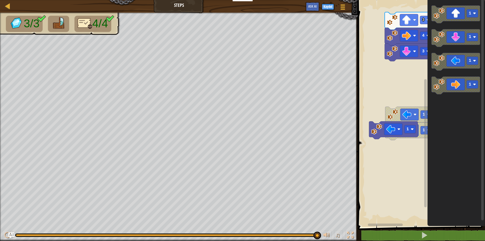
click at [386, 123] on rect "Blockly Çalışma Alanı" at bounding box center [420, 111] width 129 height 229
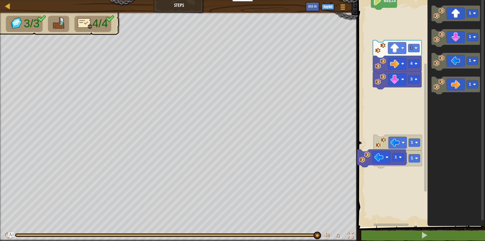
click at [393, 102] on rect "Blockly Çalışma Alanı" at bounding box center [420, 111] width 129 height 229
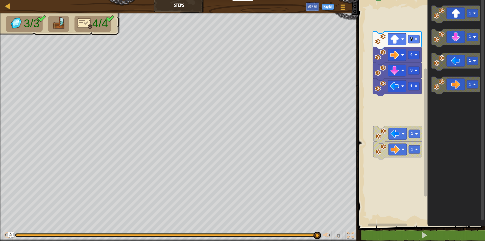
click at [386, 119] on rect "Blockly Çalışma Alanı" at bounding box center [420, 111] width 129 height 229
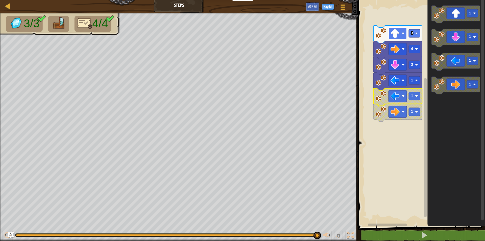
click at [405, 35] on rect "Blockly Çalışma Alanı" at bounding box center [397, 34] width 18 height 12
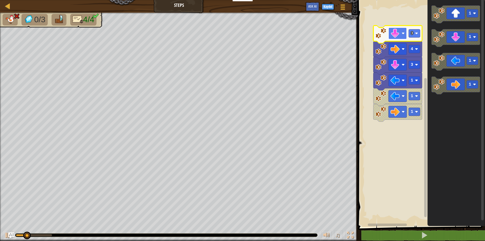
click at [398, 31] on image "Blockly Çalışma Alanı" at bounding box center [394, 33] width 9 height 9
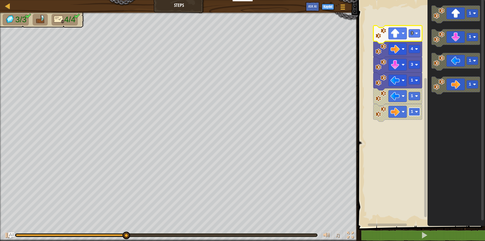
click at [413, 112] on rect "Blockly Çalışma Alanı" at bounding box center [414, 112] width 11 height 8
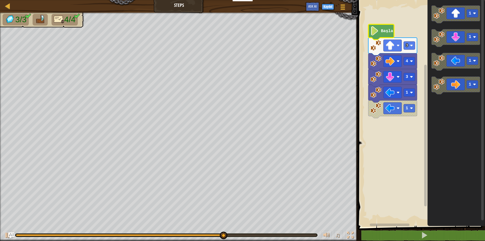
click at [376, 33] on image "Blockly Çalışma Alanı" at bounding box center [374, 30] width 9 height 9
click at [373, 34] on image "Blockly Çalışma Alanı" at bounding box center [374, 30] width 9 height 9
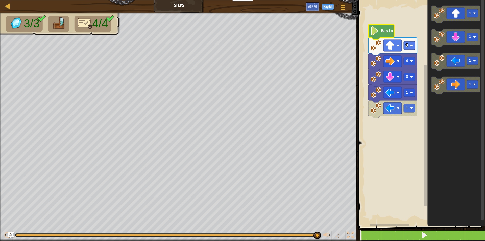
click at [427, 235] on span at bounding box center [424, 234] width 7 height 7
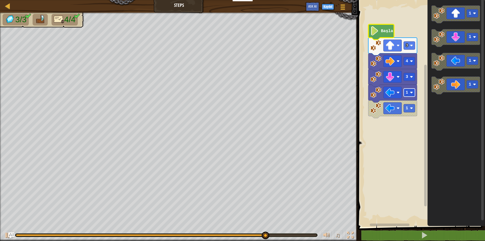
click at [407, 96] on rect "Blockly Çalışma Alanı" at bounding box center [408, 92] width 11 height 8
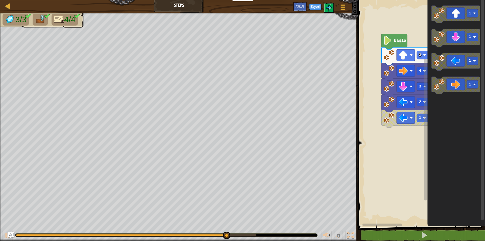
click at [381, 116] on rect "Blockly Çalışma Alanı" at bounding box center [420, 111] width 129 height 229
click at [381, 115] on g "1" at bounding box center [405, 119] width 49 height 18
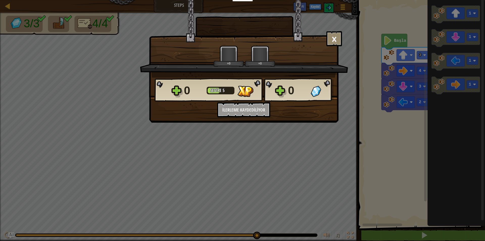
drag, startPoint x: 386, startPoint y: 48, endPoint x: 374, endPoint y: 38, distance: 14.8
click at [374, 38] on div "× Seviyeyi oyla: +0 +0 Reticulating Splines... 0 Seviye 5 0 Kodu kaydetmek iste…" at bounding box center [242, 120] width 485 height 241
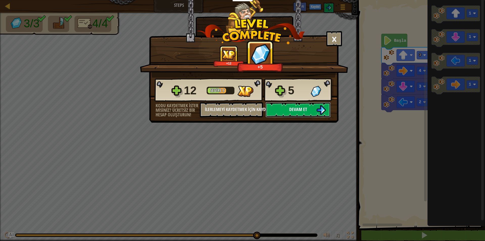
click at [324, 107] on img at bounding box center [321, 110] width 10 height 10
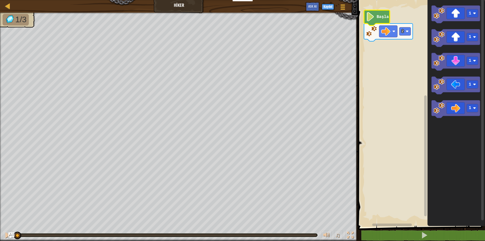
click at [379, 14] on icon "Blockly Çalışma Alanı" at bounding box center [377, 17] width 26 height 15
click at [443, 14] on image "Blockly Çalışma Alanı" at bounding box center [438, 13] width 11 height 11
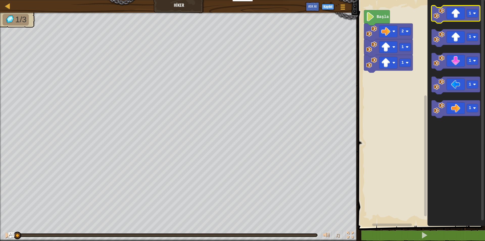
click at [438, 10] on image "Blockly Çalışma Alanı" at bounding box center [438, 13] width 11 height 11
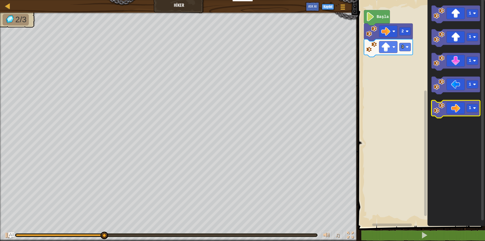
click at [455, 106] on icon "Blockly Çalışma Alanı" at bounding box center [455, 109] width 49 height 18
click at [456, 106] on icon "Blockly Çalışma Alanı" at bounding box center [455, 109] width 49 height 18
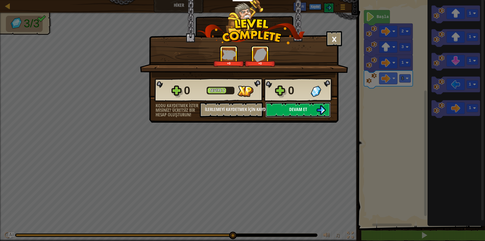
click at [284, 111] on button "Devam et" at bounding box center [297, 109] width 65 height 15
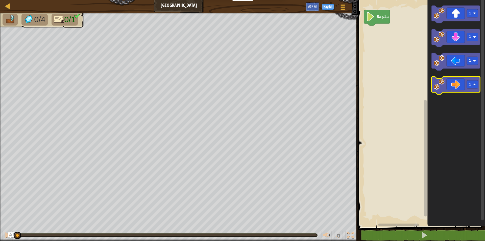
click at [459, 84] on icon "Blockly Çalışma Alanı" at bounding box center [455, 86] width 49 height 18
click at [459, 85] on icon "Blockly Çalışma Alanı" at bounding box center [455, 86] width 49 height 18
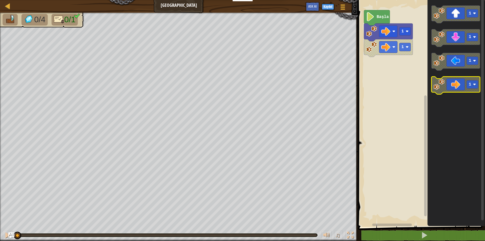
click at [459, 85] on icon "Blockly Çalışma Alanı" at bounding box center [455, 86] width 49 height 18
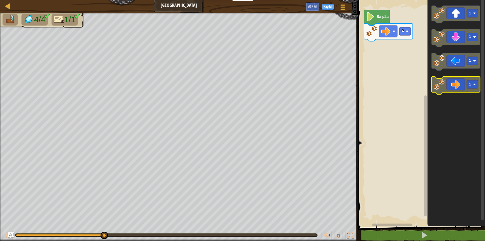
click at [445, 89] on icon "Blockly Çalışma Alanı" at bounding box center [455, 86] width 49 height 18
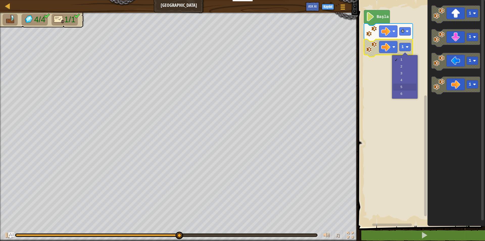
drag, startPoint x: 404, startPoint y: 85, endPoint x: 403, endPoint y: 82, distance: 3.3
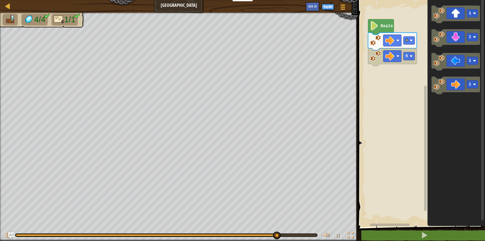
click at [373, 71] on rect "Blockly Çalışma Alanı" at bounding box center [420, 111] width 129 height 229
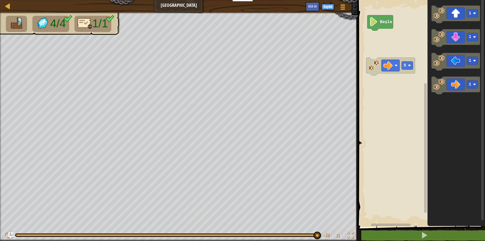
click at [373, 36] on rect "Blockly Çalışma Alanı" at bounding box center [420, 111] width 129 height 229
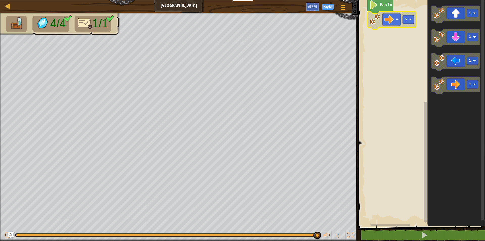
click at [373, 6] on image "Blockly Çalışma Alanı" at bounding box center [373, 4] width 9 height 9
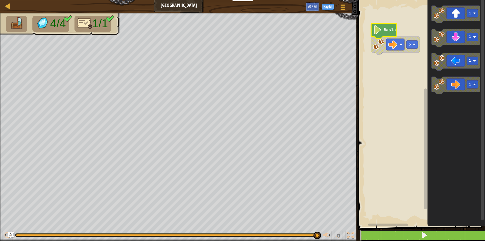
click at [409, 236] on button at bounding box center [424, 235] width 129 height 12
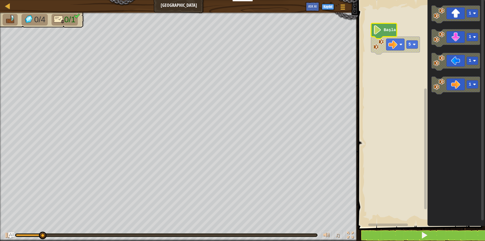
drag, startPoint x: 405, startPoint y: 228, endPoint x: 405, endPoint y: 231, distance: 3.0
click at [405, 229] on div "1 ההההההההההההההההההההההההההההההההההההההההההההההההההההההההההההההההההההההההההההה…" at bounding box center [420, 122] width 129 height 239
click at [405, 231] on button at bounding box center [424, 235] width 129 height 12
click at [405, 232] on button at bounding box center [424, 235] width 129 height 12
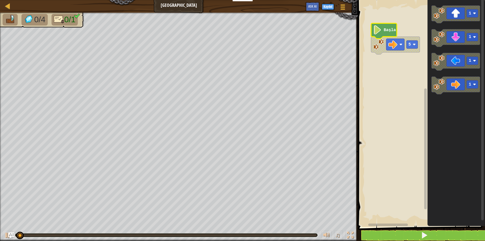
click at [384, 28] on text "Başla" at bounding box center [390, 30] width 12 height 5
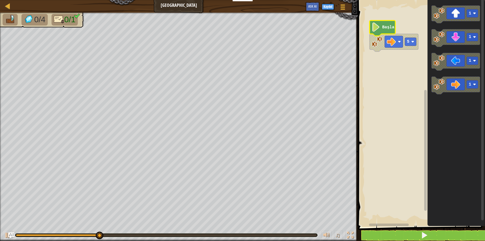
click at [389, 65] on rect "Blockly Çalışma Alanı" at bounding box center [420, 111] width 129 height 229
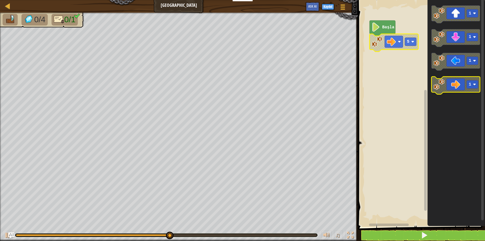
click at [447, 90] on icon "Blockly Çalışma Alanı" at bounding box center [455, 86] width 49 height 18
click at [442, 88] on g "1" at bounding box center [455, 86] width 49 height 18
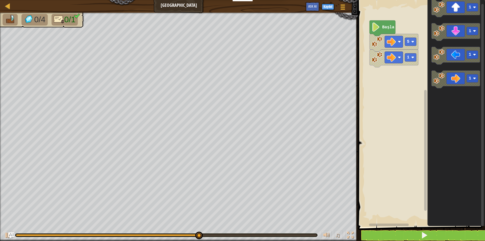
click at [417, 82] on div "Başla 5 1 1 1 1 1" at bounding box center [420, 111] width 129 height 229
click at [415, 58] on rect "Blockly Çalışma Alanı" at bounding box center [410, 57] width 11 height 8
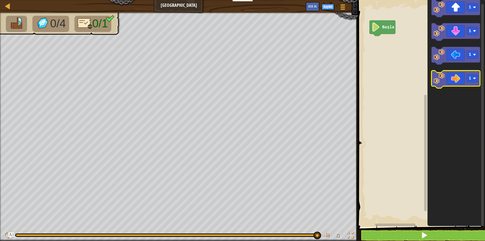
click at [439, 79] on image "Blockly Çalışma Alanı" at bounding box center [438, 78] width 11 height 11
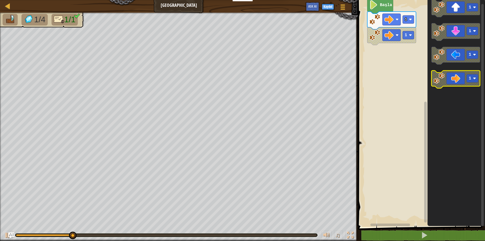
click at [436, 79] on image "Blockly Çalışma Alanı" at bounding box center [438, 78] width 11 height 11
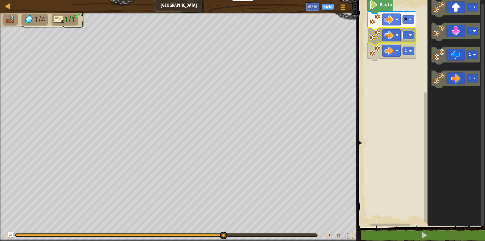
click at [407, 35] on rect "Blockly Çalışma Alanı" at bounding box center [407, 35] width 11 height 8
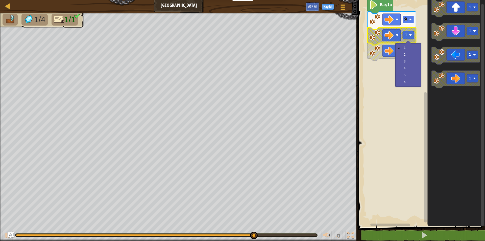
click at [407, 16] on rect "Blockly Çalışma Alanı" at bounding box center [407, 19] width 11 height 8
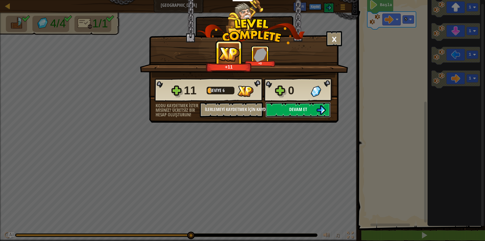
click at [311, 112] on button "Devam et" at bounding box center [297, 109] width 65 height 15
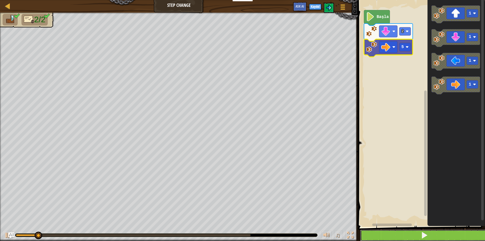
click at [426, 238] on span at bounding box center [424, 234] width 7 height 7
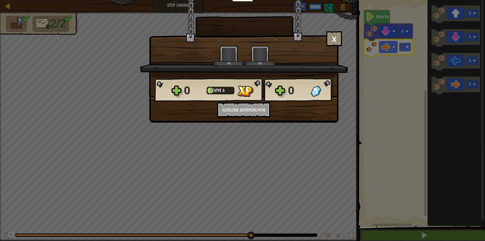
scroll to position [0, 0]
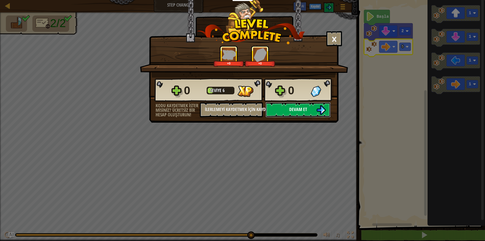
click at [290, 111] on span "Devam et" at bounding box center [298, 109] width 18 height 6
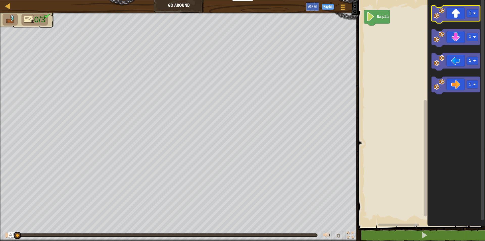
click at [475, 19] on icon "Blockly Çalışma Alanı" at bounding box center [455, 15] width 49 height 18
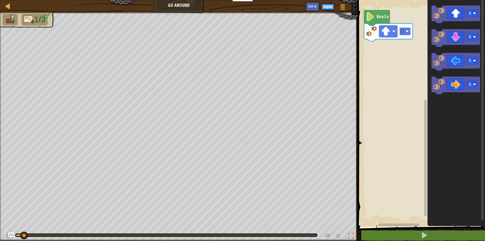
click at [402, 35] on rect "Blockly Çalışma Alanı" at bounding box center [404, 31] width 11 height 8
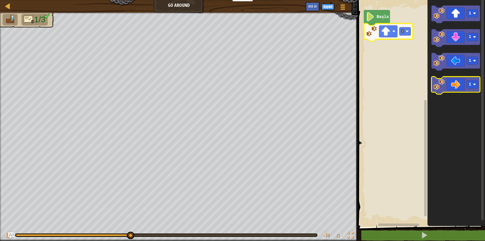
click at [460, 86] on icon "Blockly Çalışma Alanı" at bounding box center [455, 86] width 49 height 18
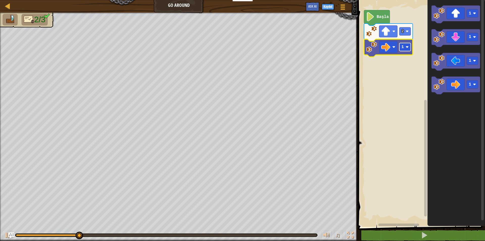
click at [402, 47] on text "1" at bounding box center [402, 47] width 3 height 5
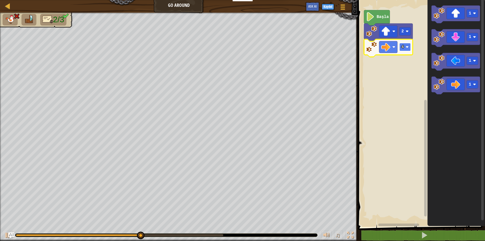
click at [407, 47] on image "Blockly Çalışma Alanı" at bounding box center [406, 46] width 3 height 3
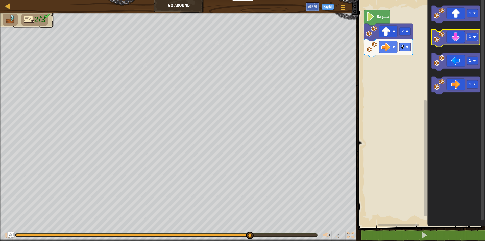
click at [474, 37] on image "Blockly Çalışma Alanı" at bounding box center [474, 37] width 3 height 3
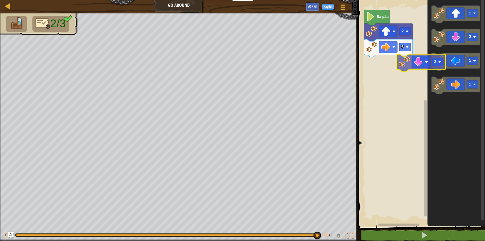
click at [376, 71] on div "Başla 2 3 1 2 1 1 2" at bounding box center [420, 111] width 129 height 229
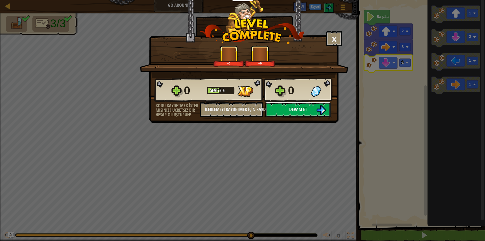
click at [315, 103] on button "Devam et" at bounding box center [297, 109] width 65 height 15
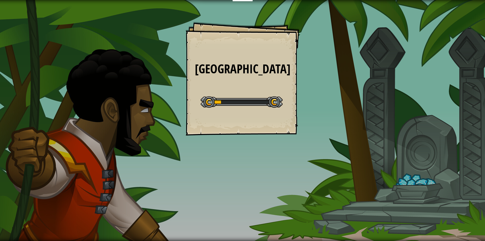
click at [271, 53] on div "Big Gem Square Goals Start Level Yüklenemiyor Bu seviyeyi oynamak için bir abon…" at bounding box center [243, 79] width 114 height 114
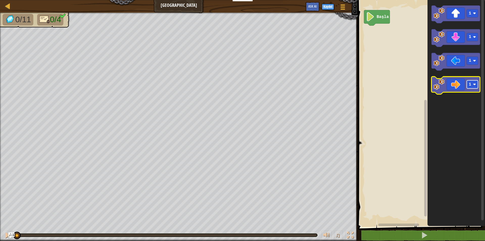
click at [476, 87] on rect "Blockly Çalışma Alanı" at bounding box center [472, 85] width 11 height 8
click at [444, 91] on icon "Blockly Çalışma Alanı" at bounding box center [455, 86] width 49 height 18
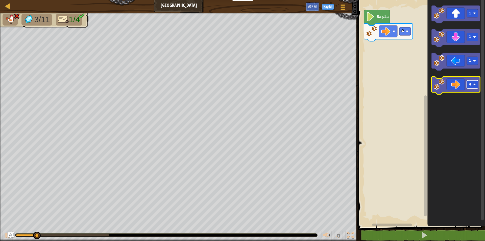
click at [476, 84] on g "4" at bounding box center [472, 85] width 11 height 8
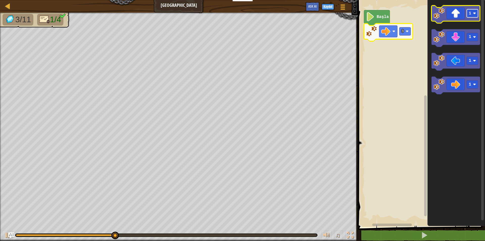
click at [474, 17] on rect "Blockly Çalışma Alanı" at bounding box center [472, 13] width 11 height 8
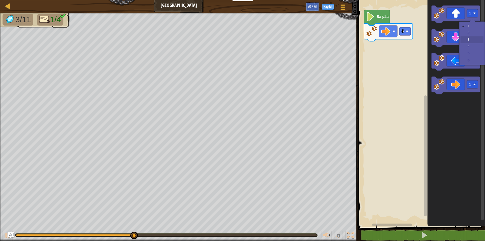
drag, startPoint x: 466, startPoint y: 40, endPoint x: 460, endPoint y: 30, distance: 11.8
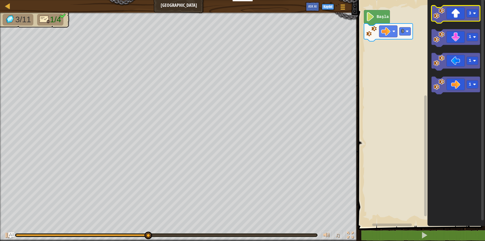
click at [442, 17] on image "Blockly Çalışma Alanı" at bounding box center [438, 13] width 11 height 11
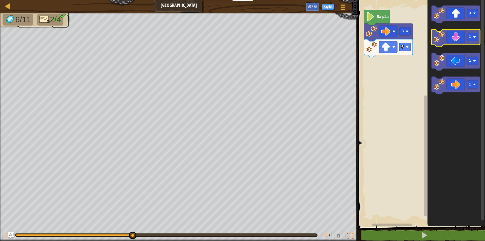
click at [435, 39] on image "Blockly Çalışma Alanı" at bounding box center [438, 37] width 11 height 11
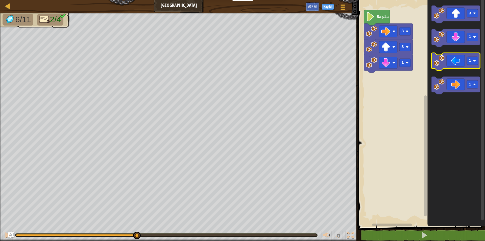
click at [440, 63] on image "Blockly Çalışma Alanı" at bounding box center [438, 60] width 11 height 11
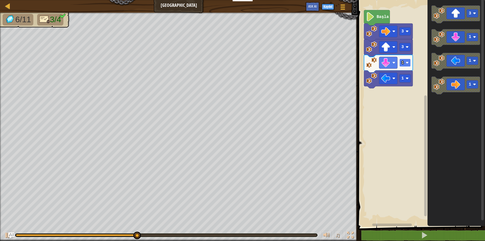
click at [410, 66] on rect "Blockly Çalışma Alanı" at bounding box center [404, 63] width 11 height 8
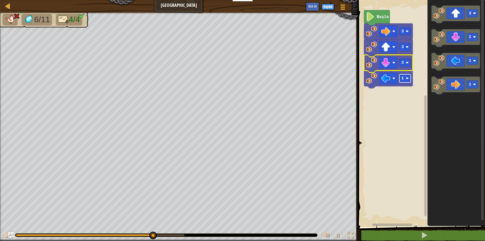
click at [405, 79] on image "Blockly Çalışma Alanı" at bounding box center [406, 78] width 3 height 3
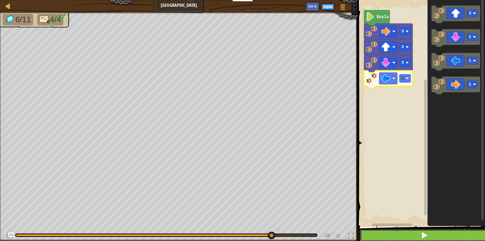
click at [436, 233] on button at bounding box center [424, 235] width 129 height 12
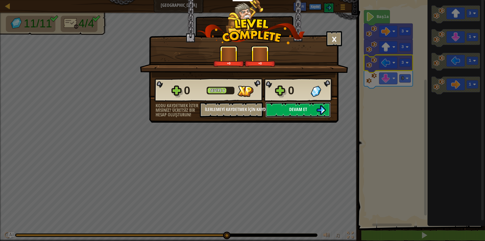
click at [294, 108] on span "Devam et" at bounding box center [298, 109] width 18 height 6
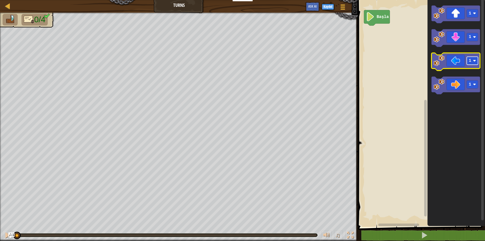
click at [473, 62] on rect "Blockly Çalışma Alanı" at bounding box center [472, 61] width 11 height 8
click at [438, 65] on image "Blockly Çalışma Alanı" at bounding box center [438, 60] width 11 height 11
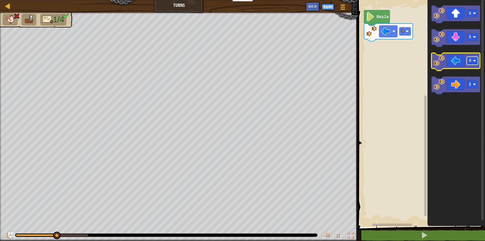
click at [477, 63] on rect "Blockly Çalışma Alanı" at bounding box center [472, 61] width 11 height 8
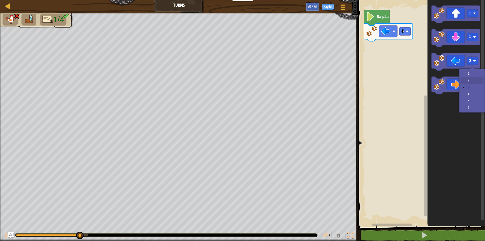
drag, startPoint x: 471, startPoint y: 79, endPoint x: 468, endPoint y: 79, distance: 3.0
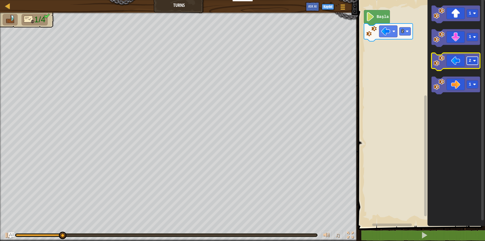
click at [477, 62] on rect "Blockly Çalışma Alanı" at bounding box center [472, 61] width 11 height 8
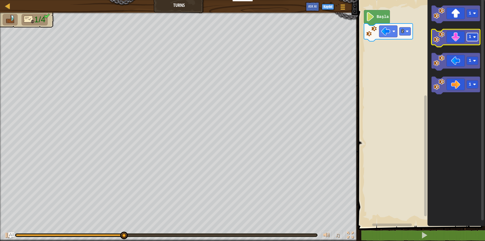
click at [467, 41] on rect "Blockly Çalışma Alanı" at bounding box center [472, 37] width 11 height 8
click at [469, 41] on rect "Blockly Çalışma Alanı" at bounding box center [472, 37] width 11 height 8
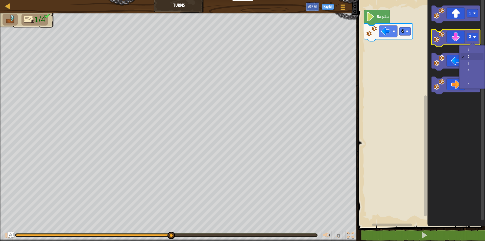
click at [440, 42] on image "Blockly Çalışma Alanı" at bounding box center [438, 37] width 11 height 11
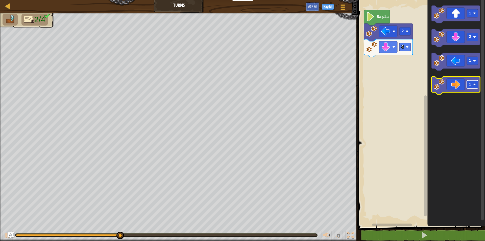
click at [470, 85] on text "1" at bounding box center [470, 84] width 3 height 5
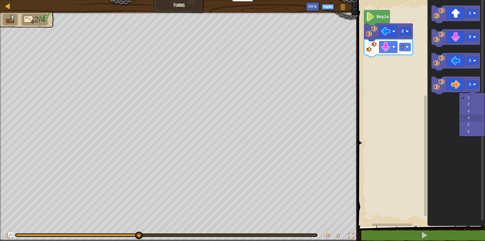
drag, startPoint x: 469, startPoint y: 117, endPoint x: 458, endPoint y: 97, distance: 22.9
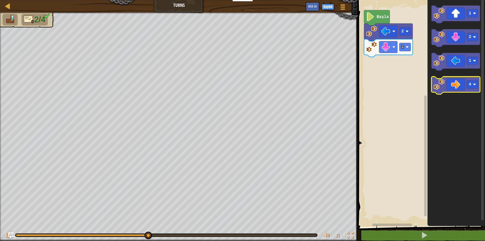
click at [440, 84] on image "Blockly Çalışma Alanı" at bounding box center [438, 84] width 11 height 11
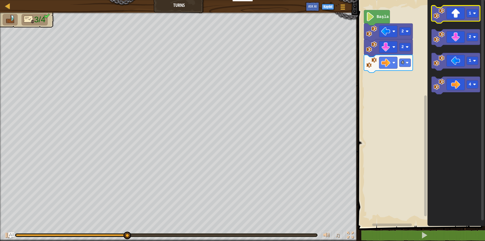
click at [471, 13] on text "1" at bounding box center [470, 13] width 3 height 5
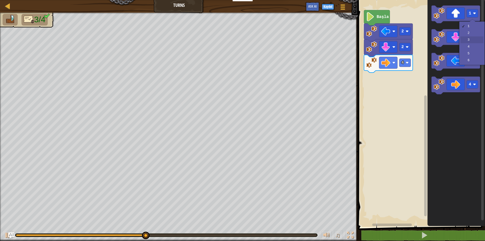
drag, startPoint x: 475, startPoint y: 40, endPoint x: 458, endPoint y: 34, distance: 18.2
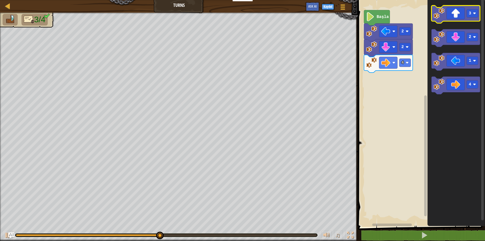
click at [443, 18] on image "Blockly Çalışma Alanı" at bounding box center [438, 13] width 11 height 11
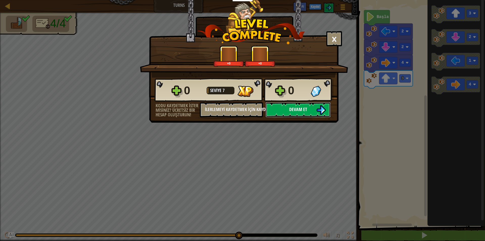
click at [276, 103] on button "Devam et" at bounding box center [297, 109] width 65 height 15
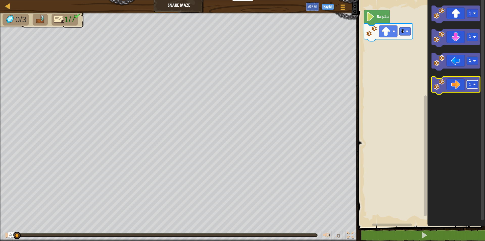
click at [472, 85] on rect "Blockly Çalışma Alanı" at bounding box center [472, 85] width 11 height 8
click at [441, 88] on image "Blockly Çalışma Alanı" at bounding box center [438, 84] width 11 height 11
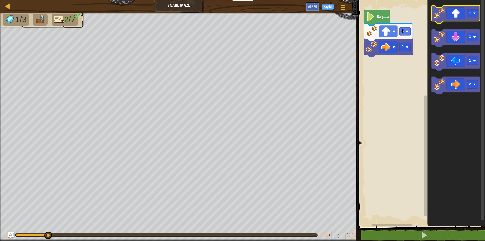
click at [452, 15] on icon "Blockly Çalışma Alanı" at bounding box center [455, 15] width 49 height 18
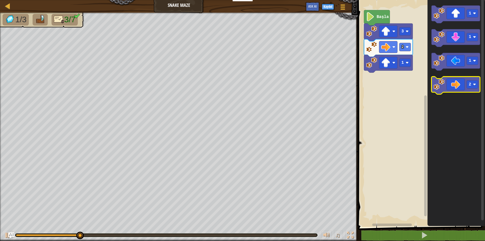
click at [457, 87] on icon "Blockly Çalışma Alanı" at bounding box center [455, 86] width 49 height 18
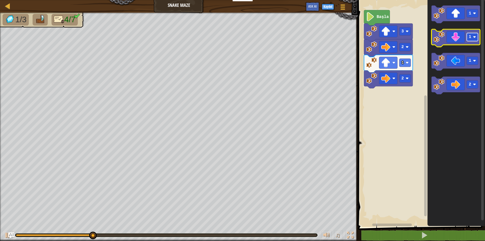
click at [472, 40] on rect "Blockly Çalışma Alanı" at bounding box center [472, 37] width 11 height 8
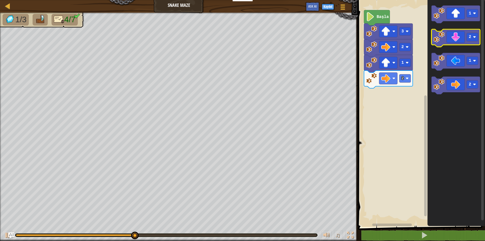
click at [442, 38] on image "Blockly Çalışma Alanı" at bounding box center [438, 37] width 11 height 11
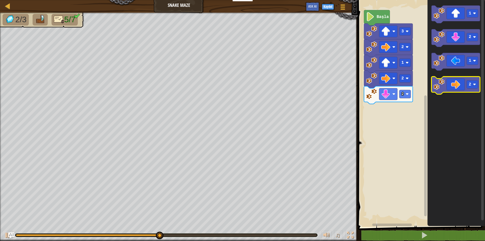
click at [445, 82] on icon "Blockly Çalışma Alanı" at bounding box center [455, 86] width 49 height 18
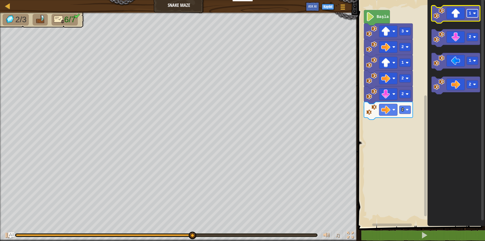
click at [470, 15] on text "1" at bounding box center [470, 13] width 3 height 5
click at [436, 19] on icon "Blockly Çalışma Alanı" at bounding box center [455, 15] width 49 height 18
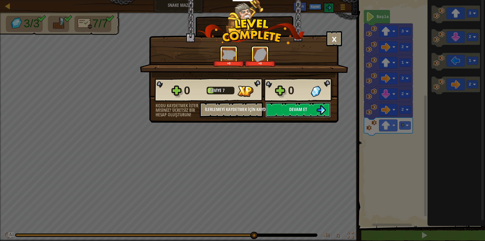
click at [289, 110] on span "Devam et" at bounding box center [298, 109] width 18 height 6
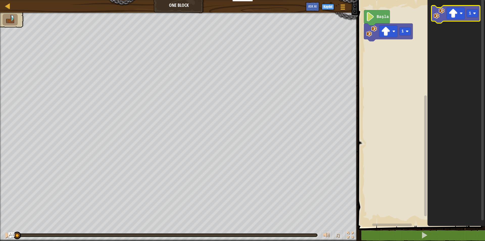
click at [437, 12] on image "Blockly Çalışma Alanı" at bounding box center [438, 13] width 11 height 11
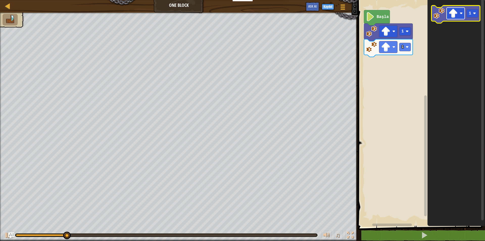
click at [461, 17] on rect "Blockly Çalışma Alanı" at bounding box center [455, 14] width 18 height 12
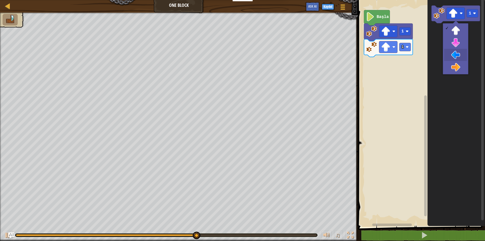
drag, startPoint x: 450, startPoint y: 55, endPoint x: 452, endPoint y: 46, distance: 8.7
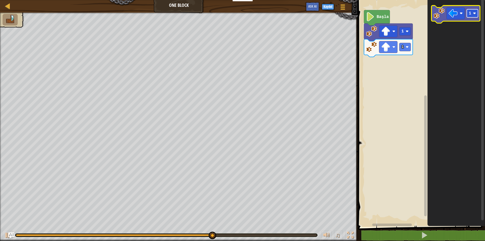
click at [471, 13] on rect "Blockly Çalışma Alanı" at bounding box center [472, 13] width 11 height 8
click at [442, 16] on image "Blockly Çalışma Alanı" at bounding box center [438, 13] width 11 height 11
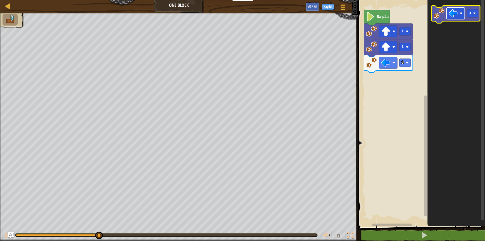
click at [455, 14] on image "Blockly Çalışma Alanı" at bounding box center [452, 13] width 9 height 9
click at [470, 14] on text "3" at bounding box center [470, 13] width 3 height 5
click at [443, 16] on image "Blockly Çalışma Alanı" at bounding box center [438, 13] width 11 height 11
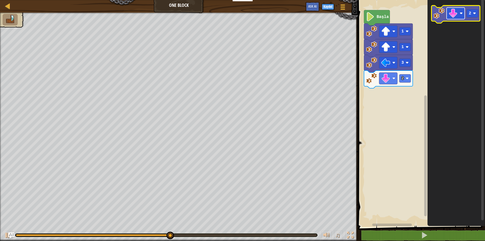
click at [460, 18] on rect "Blockly Çalışma Alanı" at bounding box center [455, 14] width 18 height 12
click at [451, 13] on image "Blockly Çalışma Alanı" at bounding box center [452, 13] width 9 height 9
click at [471, 17] on rect "Blockly Çalışma Alanı" at bounding box center [472, 13] width 11 height 8
click at [440, 16] on image "Blockly Çalışma Alanı" at bounding box center [438, 13] width 11 height 11
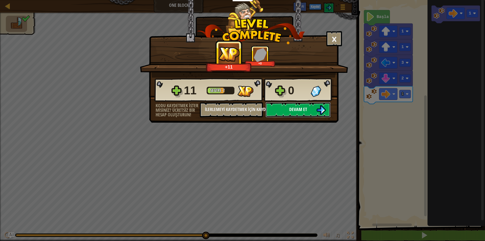
click at [300, 110] on span "Devam et" at bounding box center [298, 109] width 18 height 6
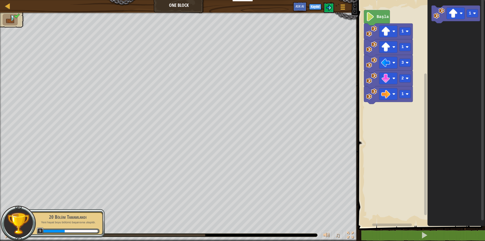
click at [3, 4] on div "Harita One Block Oyun Menüsü Kaydol Ask AI" at bounding box center [179, 6] width 358 height 13
click at [9, 5] on div at bounding box center [8, 6] width 6 height 6
select select "tr"
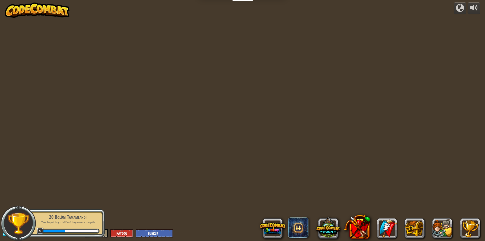
select select "tr"
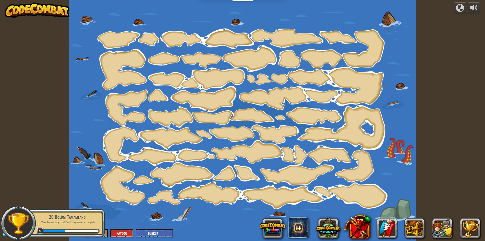
select select "tr"
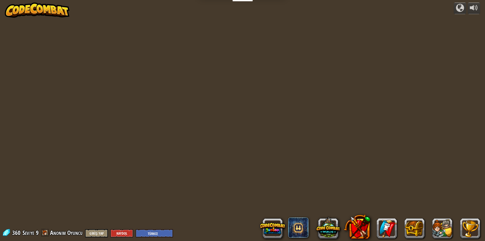
select select "tr"
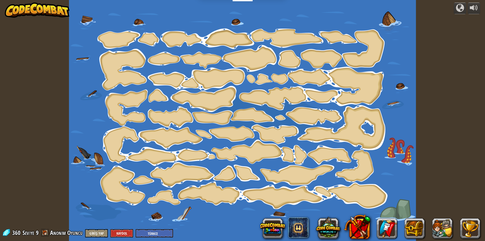
click at [15, 8] on img at bounding box center [37, 10] width 65 height 15
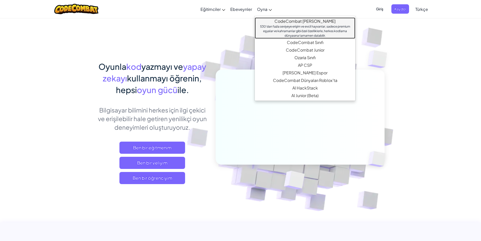
click at [277, 21] on link "CodeCombat [PERSON_NAME] 530'dan fazla seviyeye erişim ve evcil hayvanlar, sade…" at bounding box center [305, 27] width 100 height 21
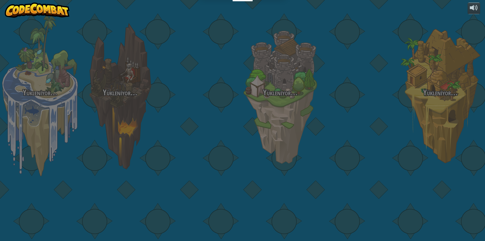
select select "tr"
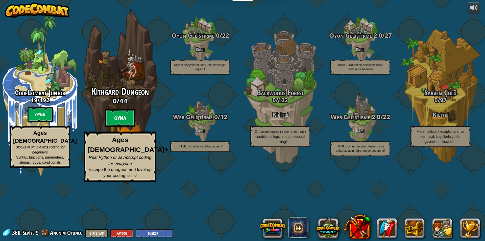
click at [116, 127] on btn "Oyna" at bounding box center [120, 118] width 30 height 18
select select "tr"
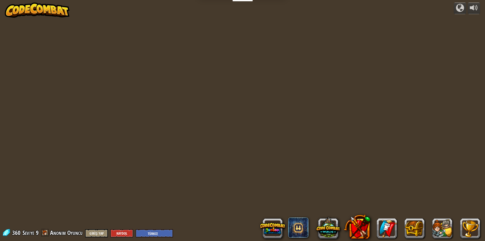
select select "tr"
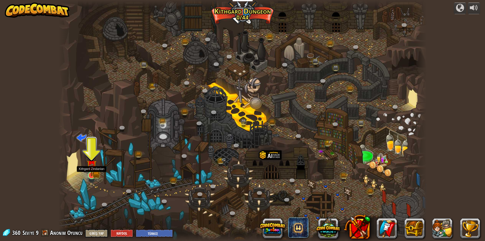
click at [94, 168] on img at bounding box center [92, 165] width 6 height 6
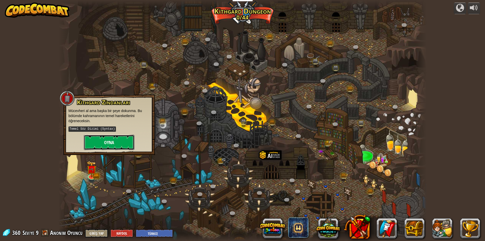
click at [92, 149] on button "Oyna" at bounding box center [109, 142] width 50 height 15
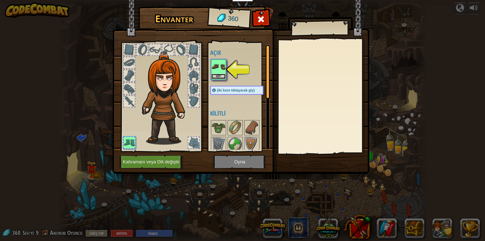
click at [211, 74] on button "Giy" at bounding box center [218, 76] width 14 height 5
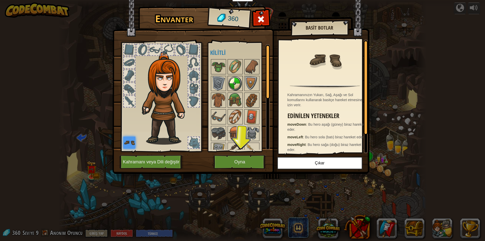
click at [236, 83] on img at bounding box center [235, 83] width 14 height 14
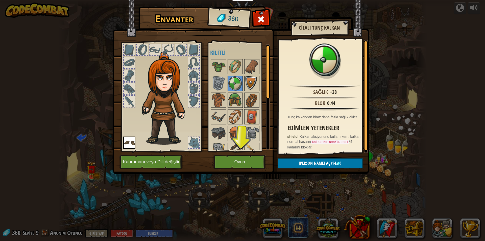
click at [248, 82] on img at bounding box center [252, 83] width 14 height 14
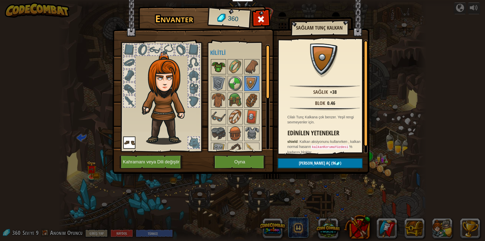
click at [217, 68] on img at bounding box center [218, 67] width 14 height 14
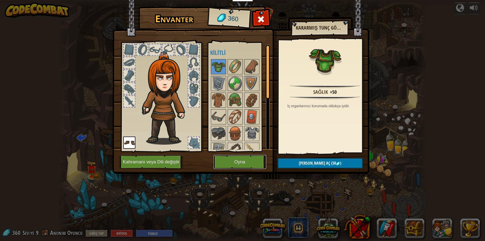
click at [236, 160] on button "Oyna" at bounding box center [239, 162] width 53 height 14
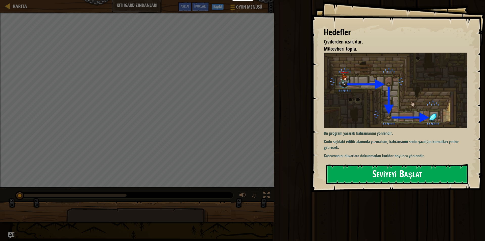
click at [397, 169] on button "Seviyeyi Başlat" at bounding box center [397, 174] width 142 height 20
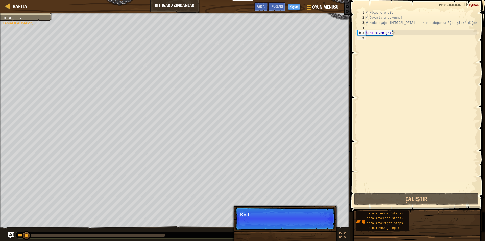
click at [320, 222] on p "Atla (ESC) Devam et Kod" at bounding box center [285, 218] width 100 height 23
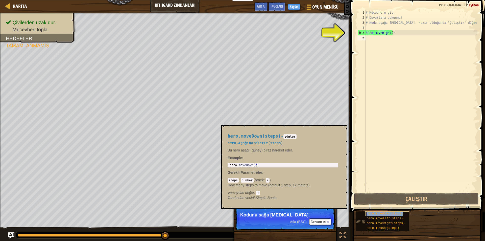
click at [389, 213] on span "hero.moveDown(steps)" at bounding box center [384, 214] width 36 height 4
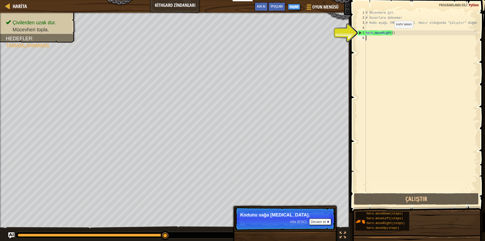
click at [390, 33] on div "# Mücevhere git. # Duvarlara dokunma! # Kodu aşağı [MEDICAL_DATA]. Hazır olduğu…" at bounding box center [421, 106] width 113 height 192
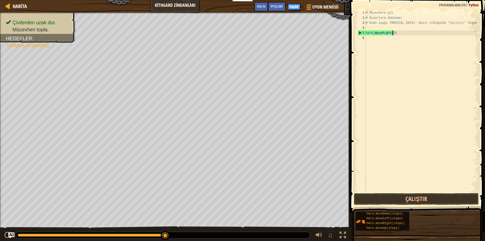
scroll to position [2, 2]
type textarea "hero.moveRight(2)"
click at [408, 198] on button "Çalıştır" at bounding box center [416, 199] width 125 height 12
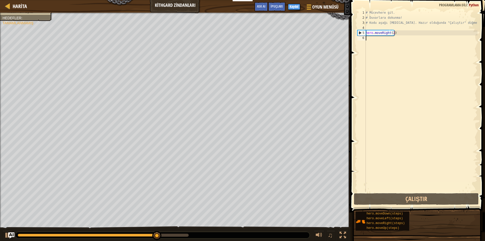
click at [382, 39] on div "# Mücevhere git. # Duvarlara dokunma! # Kodu aşağı [MEDICAL_DATA]. Hazır olduğu…" at bounding box center [421, 106] width 113 height 192
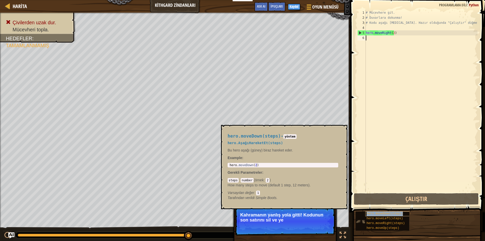
click at [369, 215] on span "hero.moveDown(steps)" at bounding box center [384, 214] width 36 height 4
click at [358, 31] on div "5" at bounding box center [362, 32] width 8 height 5
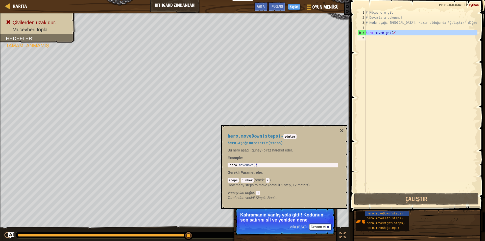
drag, startPoint x: 366, startPoint y: 34, endPoint x: 378, endPoint y: 37, distance: 12.7
click at [376, 38] on div "# Mücevhere git. # Duvarlara dokunma! # Kodu aşağı [MEDICAL_DATA]. Hazır olduğu…" at bounding box center [421, 106] width 113 height 192
click at [389, 34] on div "# Mücevhere git. # Duvarlara dokunma! # Kodu aşağı [MEDICAL_DATA]. Hazır olduğu…" at bounding box center [421, 101] width 113 height 182
click at [393, 34] on div "# Mücevhere git. # Duvarlara dokunma! # Kodu aşağı [MEDICAL_DATA]. Hazır olduğu…" at bounding box center [421, 106] width 113 height 192
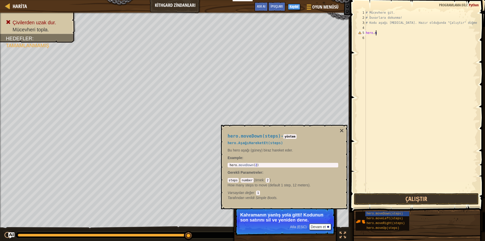
type textarea "h"
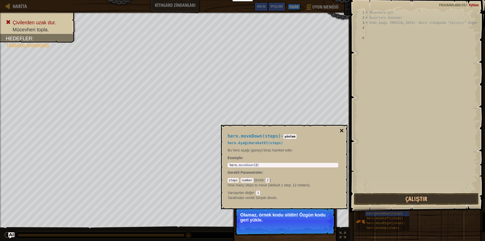
click at [342, 132] on button "×" at bounding box center [342, 130] width 4 height 7
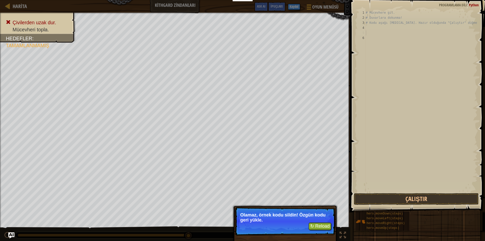
click at [377, 34] on div "# Mücevhere git. # Duvarlara dokunma! # Kodu aşağı [MEDICAL_DATA]. Hazır olduğu…" at bounding box center [421, 106] width 113 height 192
click at [373, 27] on div "# Mücevhere git. # Duvarlara dokunma! # Kodu aşağı [MEDICAL_DATA]. Hazır olduğu…" at bounding box center [421, 106] width 113 height 192
click at [376, 27] on div "# Mücevhere git. # Duvarlara dokunma! # Kodu aşağı [MEDICAL_DATA]. Hazır olduğu…" at bounding box center [421, 106] width 113 height 192
click at [370, 31] on div "# Mücevhere git. # Duvarlara dokunma! # Kodu aşağı [MEDICAL_DATA]. Hazır olduğu…" at bounding box center [421, 106] width 113 height 192
click at [315, 227] on button "↻ Reload" at bounding box center [320, 226] width 22 height 8
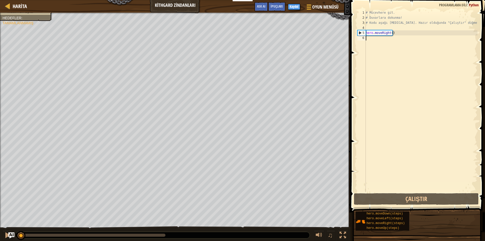
click at [373, 39] on div "# Mücevhere git. # Duvarlara dokunma! # Kodu aşağı [MEDICAL_DATA]. Hazır olduğu…" at bounding box center [421, 106] width 113 height 192
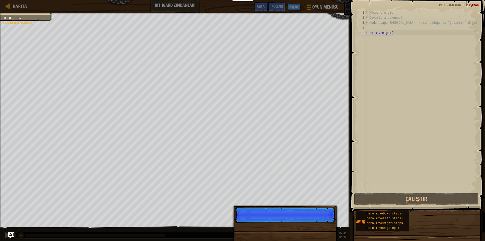
click at [372, 43] on div "# Mücevhere git. # Duvarlara dokunma! # Kodu aşağı [MEDICAL_DATA]. Hazır olduğu…" at bounding box center [421, 106] width 113 height 192
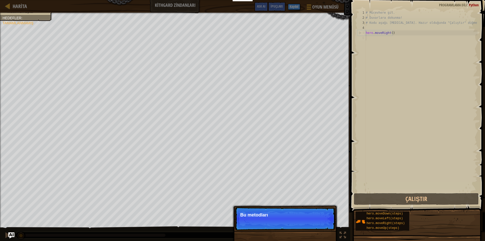
click at [370, 42] on div "# Mücevhere git. # Duvarlara dokunma! # Kodu aşağı [MEDICAL_DATA]. Hazır olduğu…" at bounding box center [421, 106] width 113 height 192
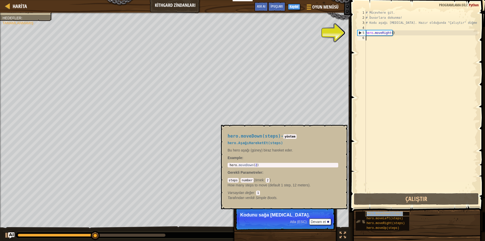
click at [389, 214] on span "hero.moveDown(steps)" at bounding box center [384, 214] width 36 height 4
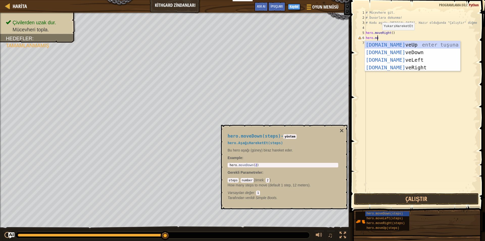
scroll to position [2, 1]
type textarea "hero.moveD"
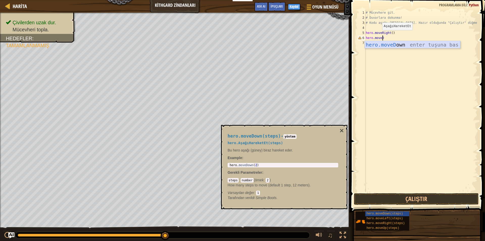
click at [371, 43] on div "hero.moveD own enter tuşuna bas" at bounding box center [412, 52] width 95 height 23
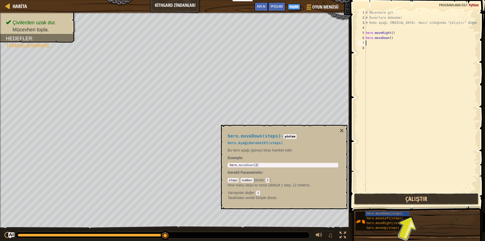
click at [378, 198] on button "Çalıştır" at bounding box center [416, 199] width 125 height 12
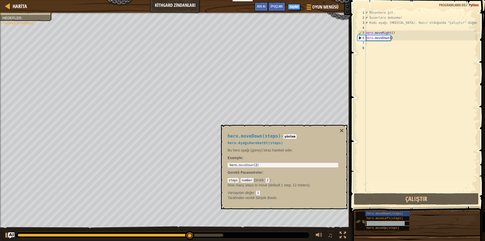
click at [384, 221] on span "hero.moveRight(steps)" at bounding box center [385, 223] width 38 height 4
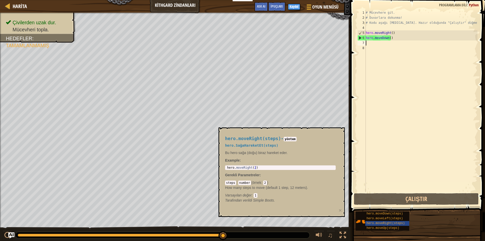
type textarea "h"
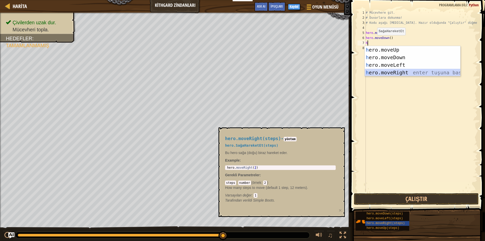
click at [408, 74] on div "h ero.moveUp enter tuşuna bas h ero.moveDown enter tuşuna bas h ero.moveLeft en…" at bounding box center [412, 68] width 95 height 45
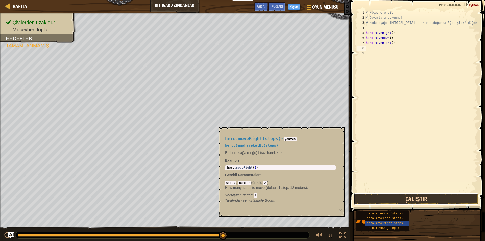
click at [387, 200] on button "Çalıştır" at bounding box center [416, 199] width 125 height 12
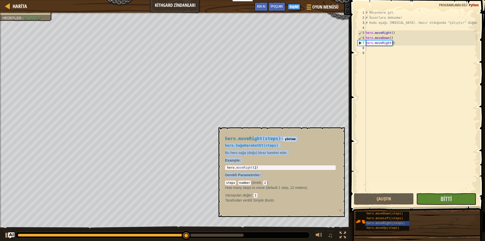
drag, startPoint x: 255, startPoint y: 155, endPoint x: 267, endPoint y: 171, distance: 19.8
click at [261, 173] on div "hero.moveRight(steps) - yöntem hero.SağaHareketEt(steps) Bu hero sağa (doğu) bi…" at bounding box center [280, 169] width 118 height 76
click at [342, 129] on div "hero.moveRight(steps) - yöntem hero.SağaHareketEt(steps) Bu hero sağa (doğu) bi…" at bounding box center [281, 171] width 126 height 89
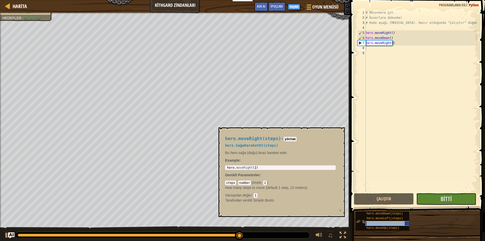
click at [368, 223] on span "hero.moveRight(steps)" at bounding box center [385, 223] width 38 height 4
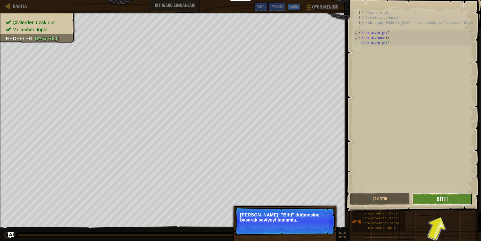
click at [447, 200] on span "Bitti" at bounding box center [442, 198] width 11 height 8
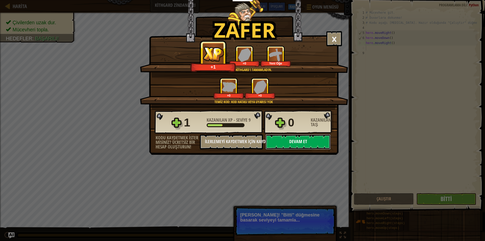
click at [313, 140] on button "Devam et" at bounding box center [297, 141] width 65 height 15
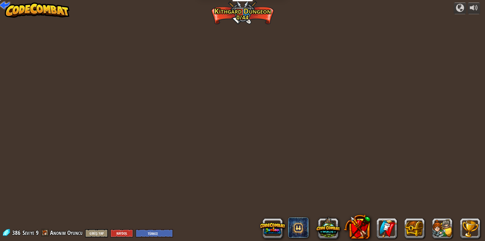
select select "tr"
